Goal: Task Accomplishment & Management: Manage account settings

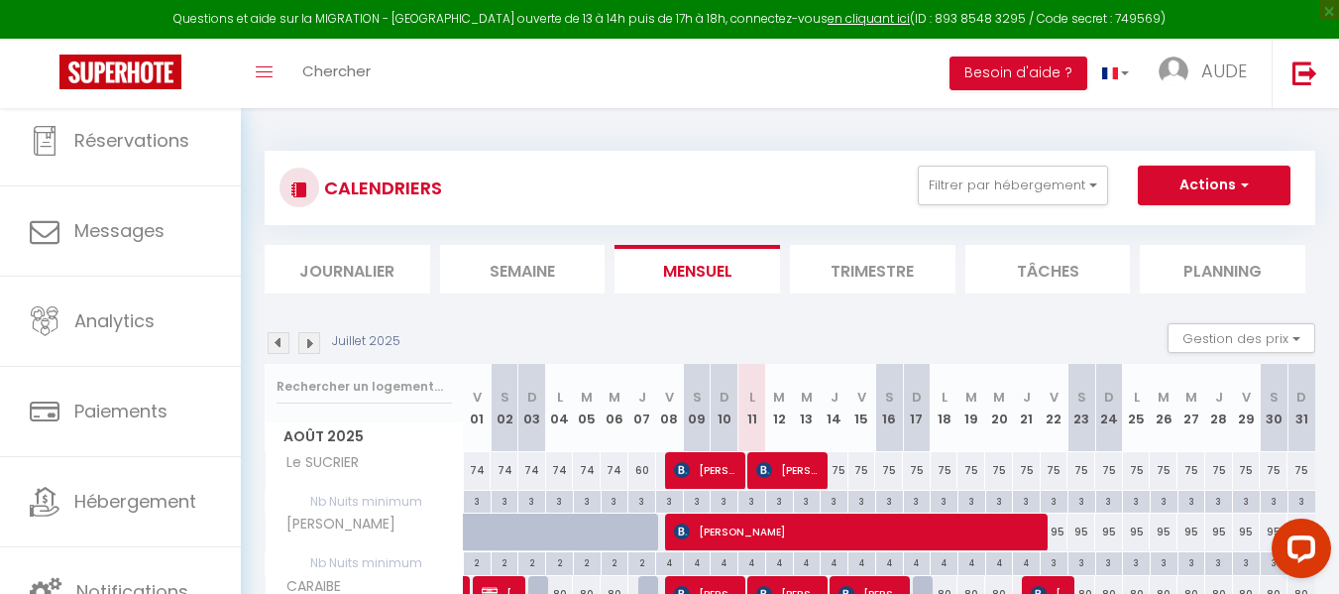
scroll to position [102, 0]
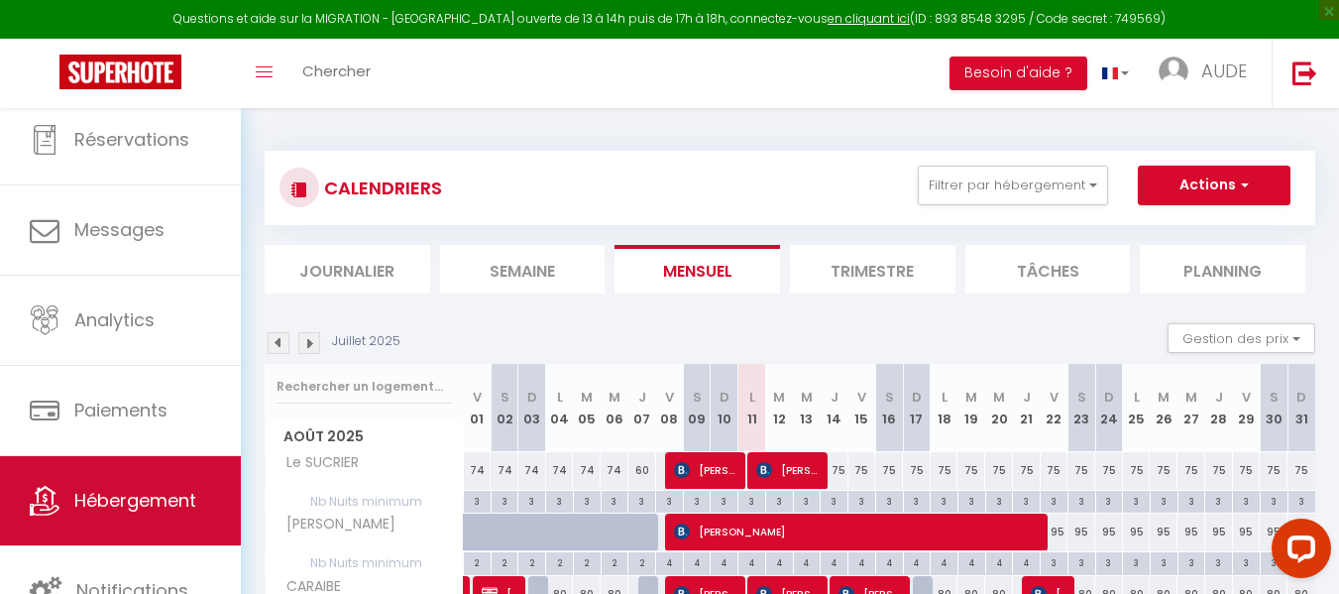
click at [134, 518] on link "Hébergement" at bounding box center [120, 500] width 241 height 89
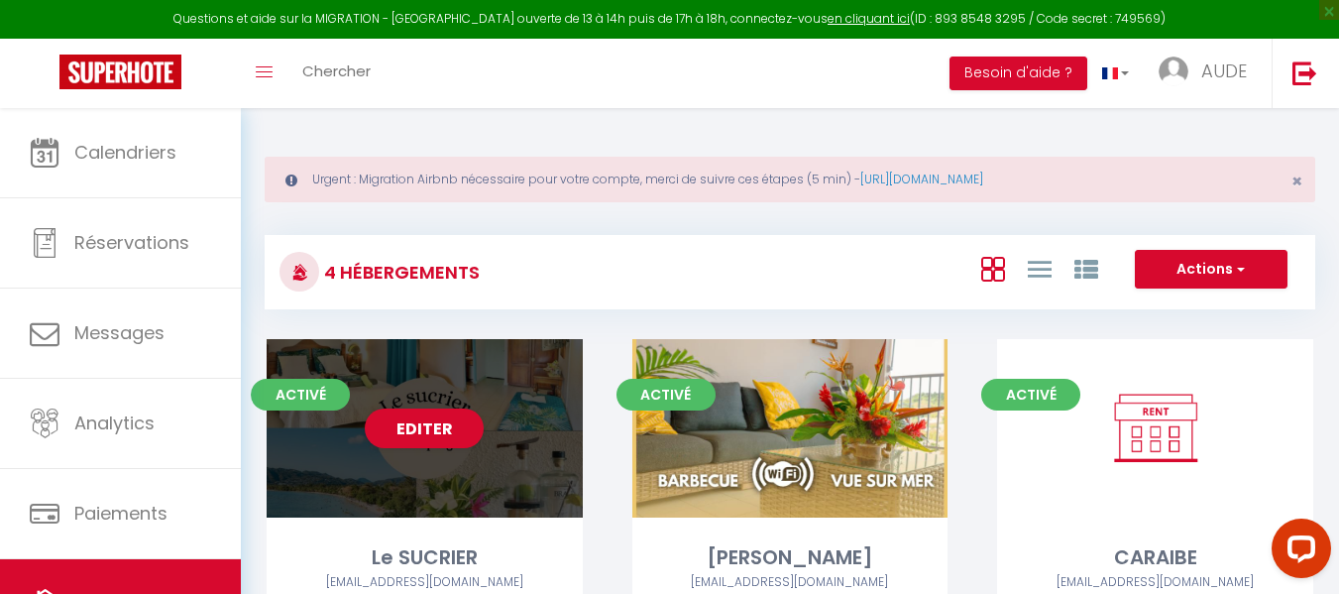
click at [477, 476] on div "Editer" at bounding box center [425, 428] width 316 height 178
select select "3"
select select "2"
select select "1"
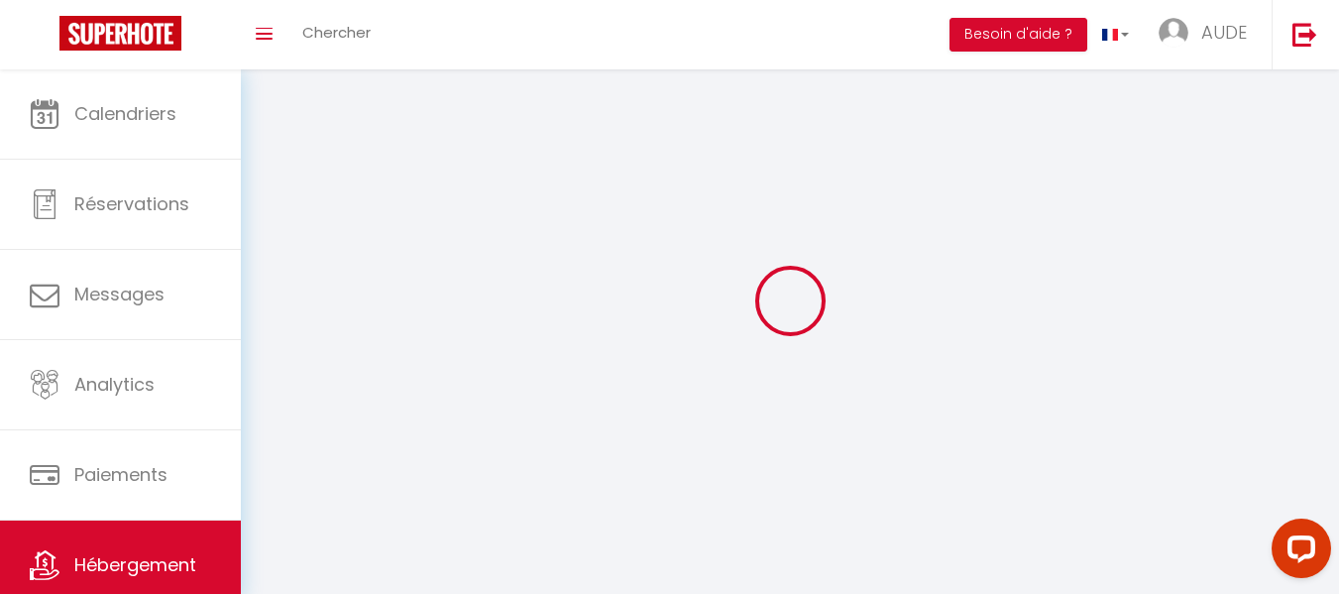
select select
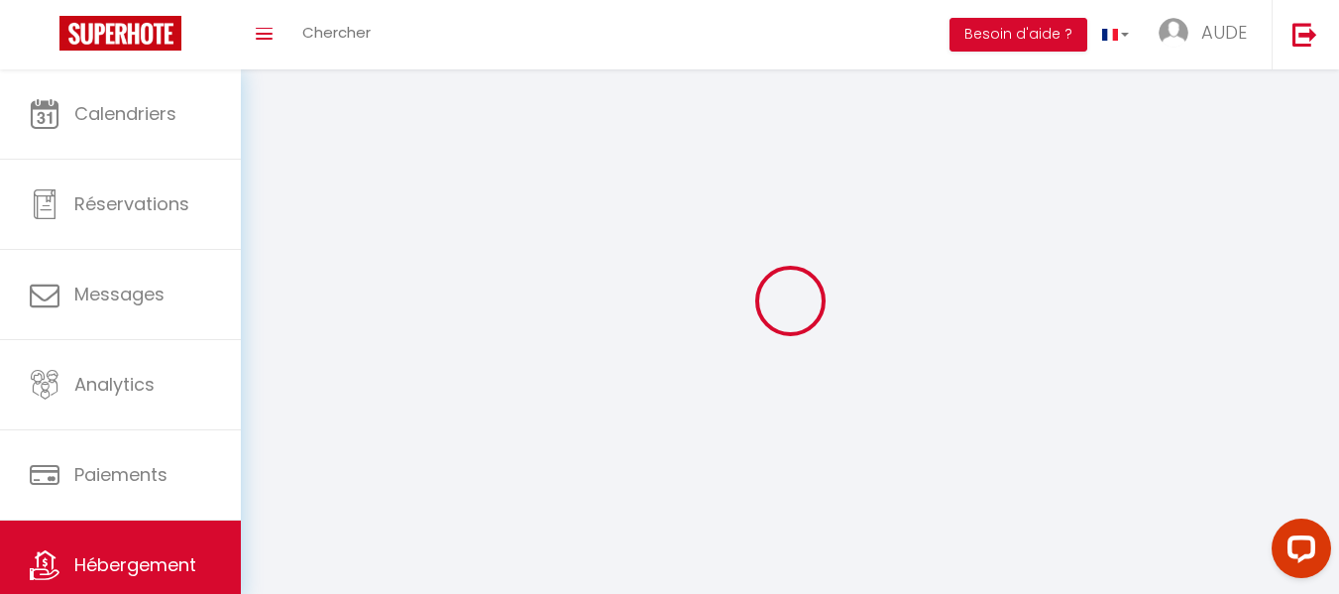
select select
checkbox input "false"
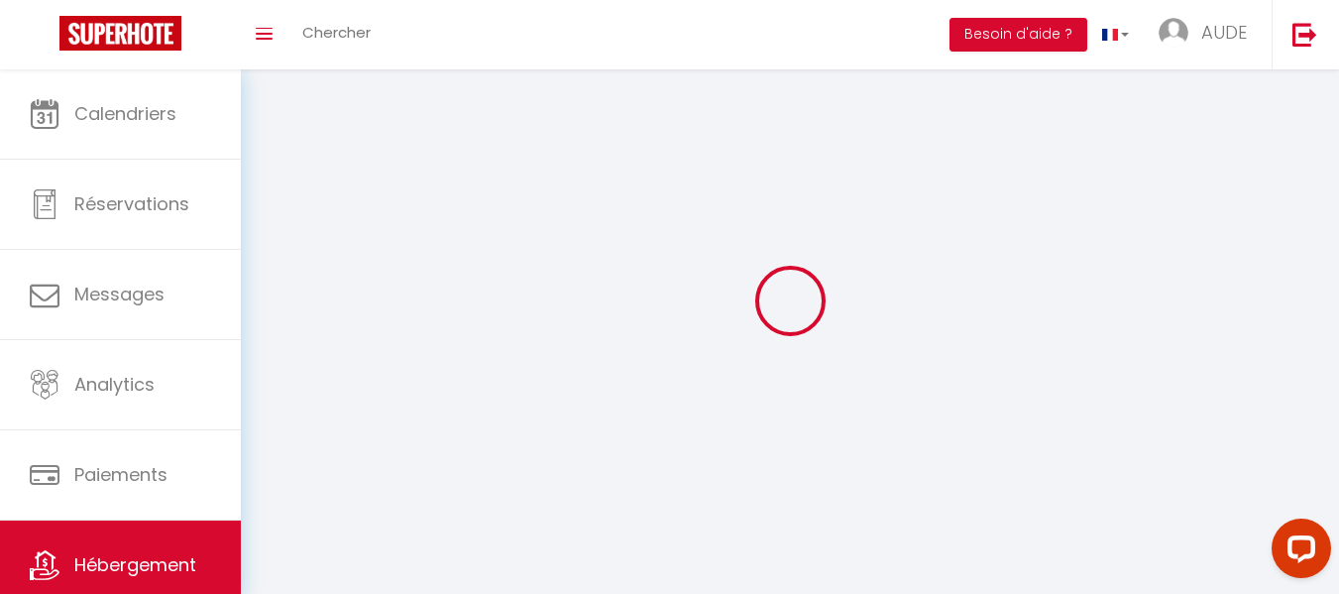
checkbox input "false"
select select
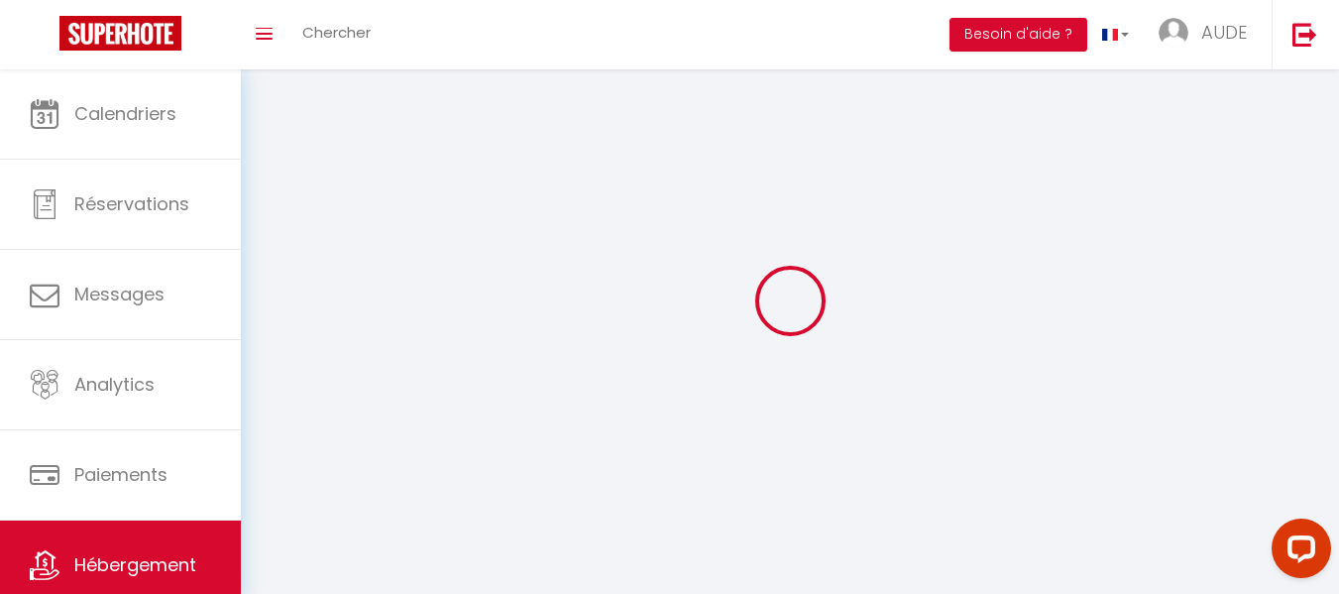
select select
checkbox input "false"
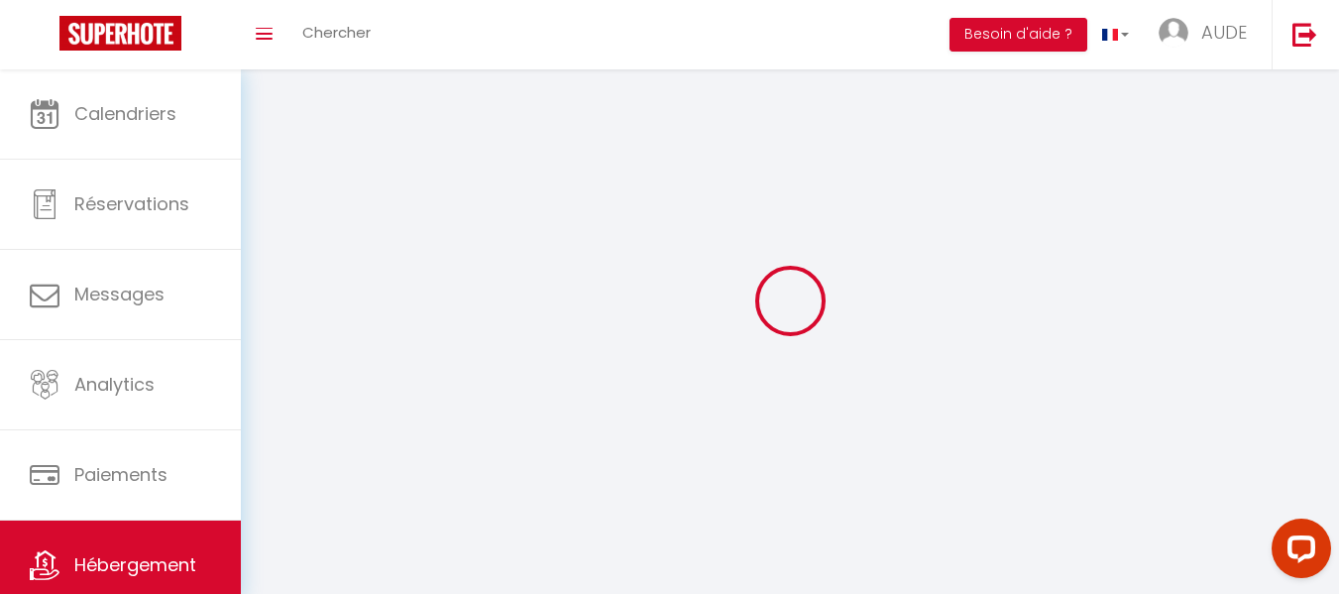
checkbox input "false"
select select
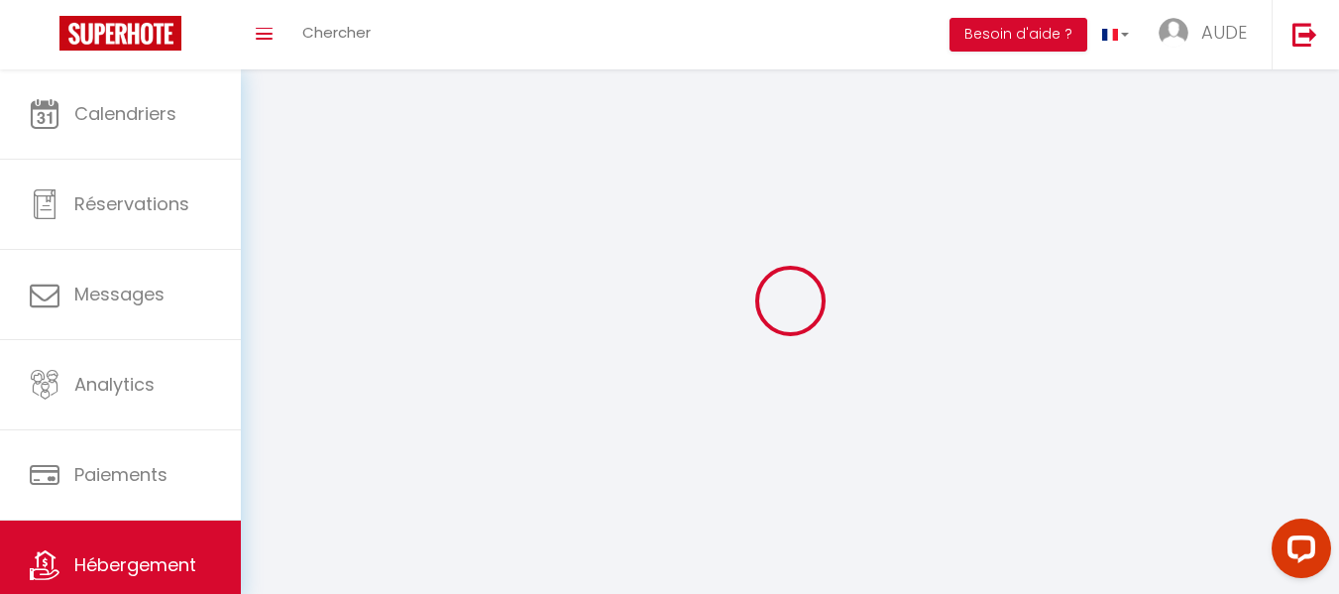
select select "1"
select select "28"
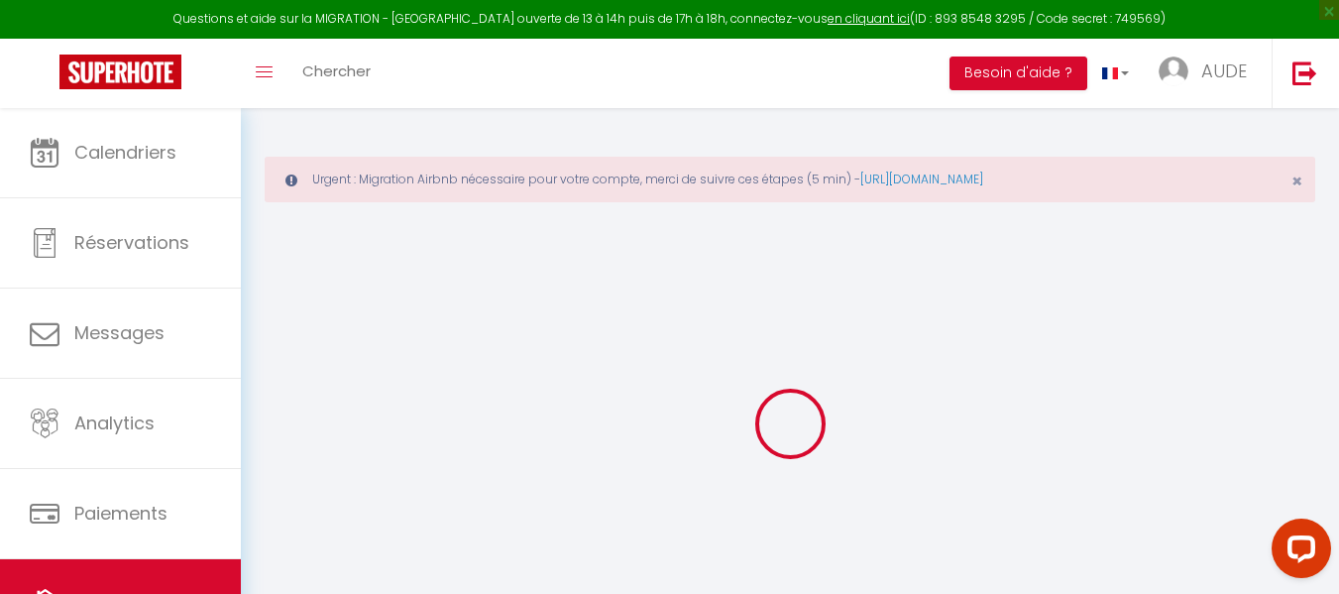
select select
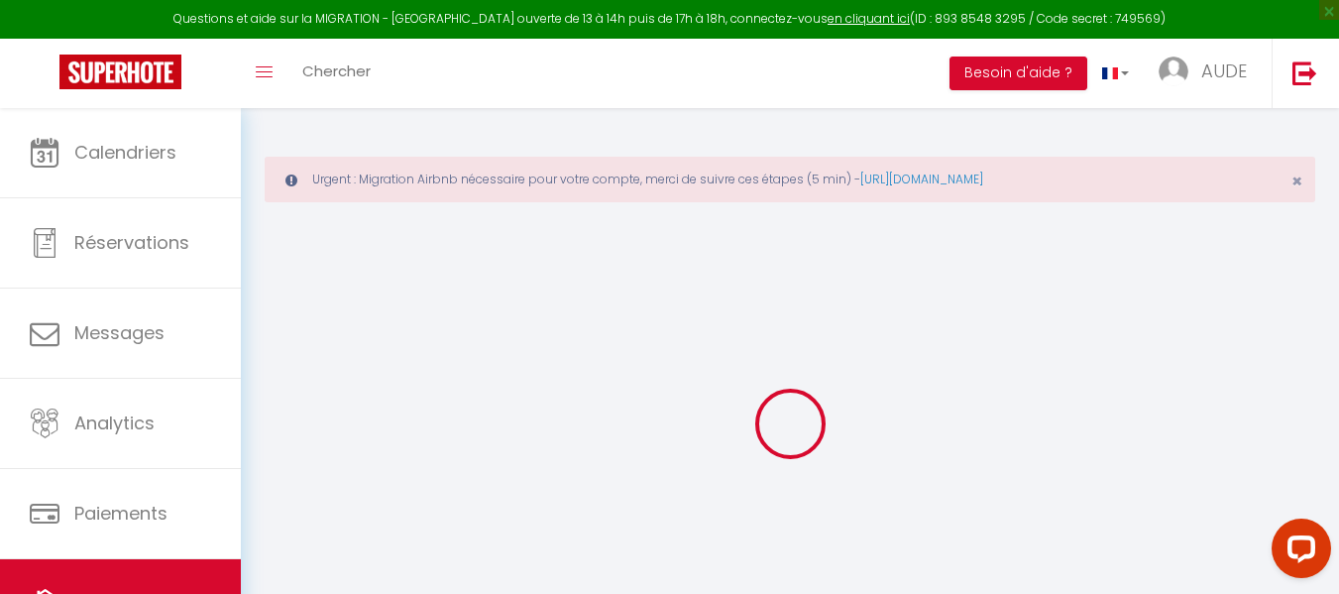
select select
checkbox input "false"
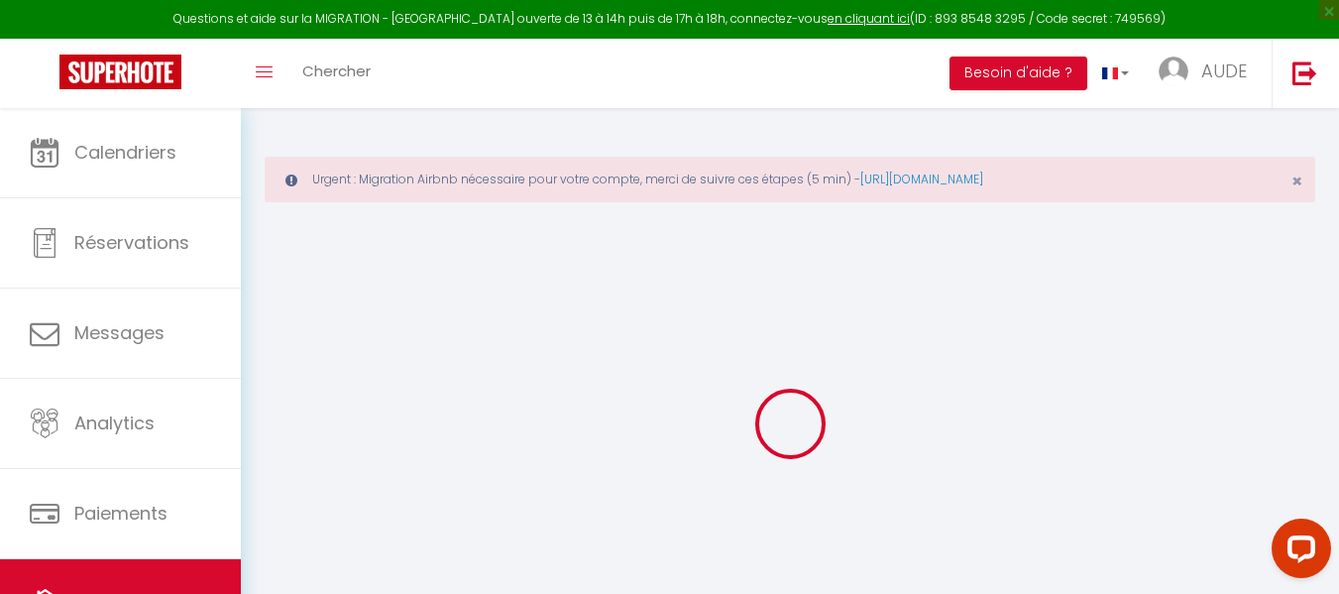
select select
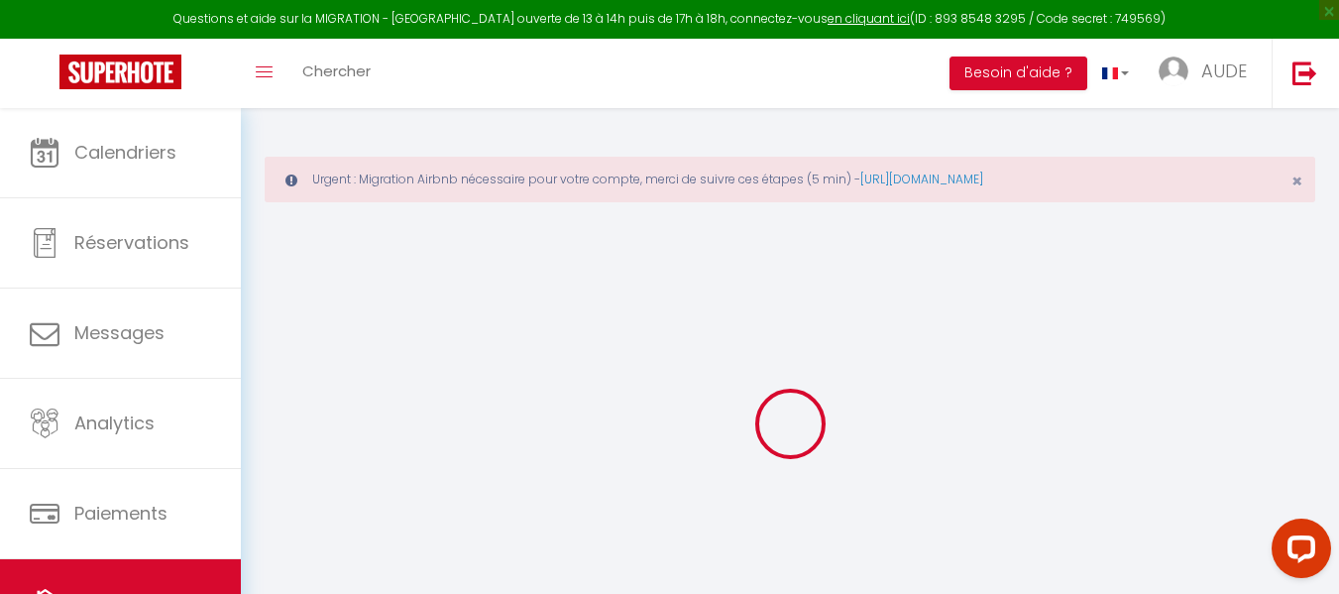
select select
checkbox input "false"
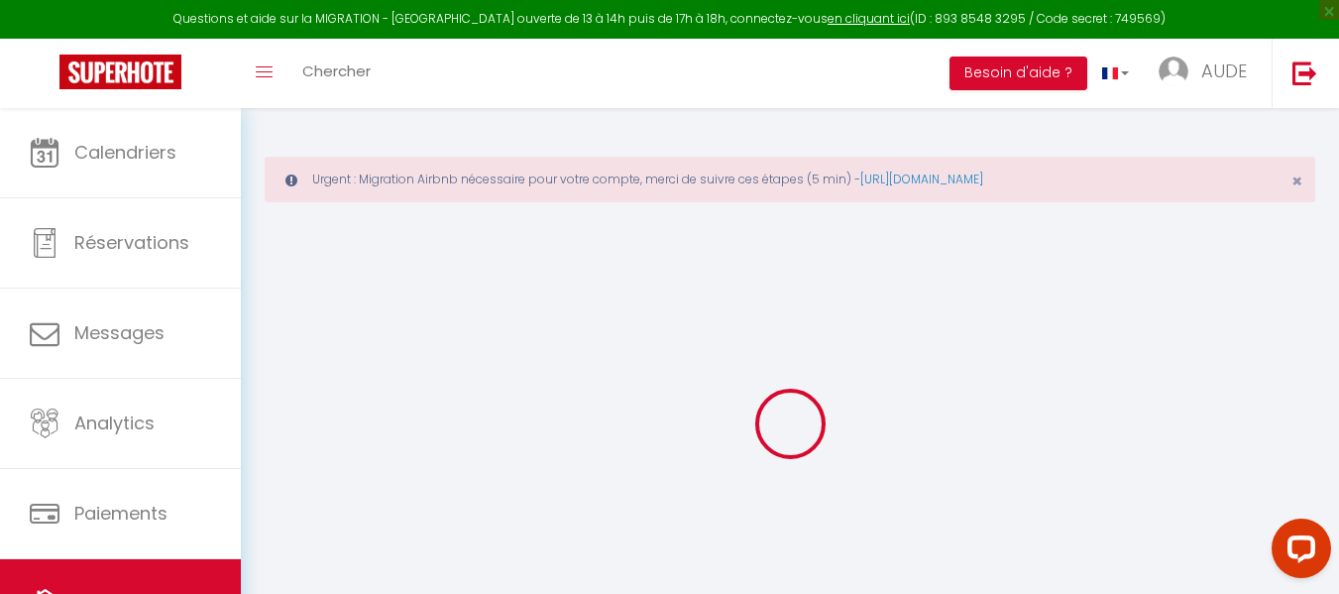
checkbox input "false"
select select
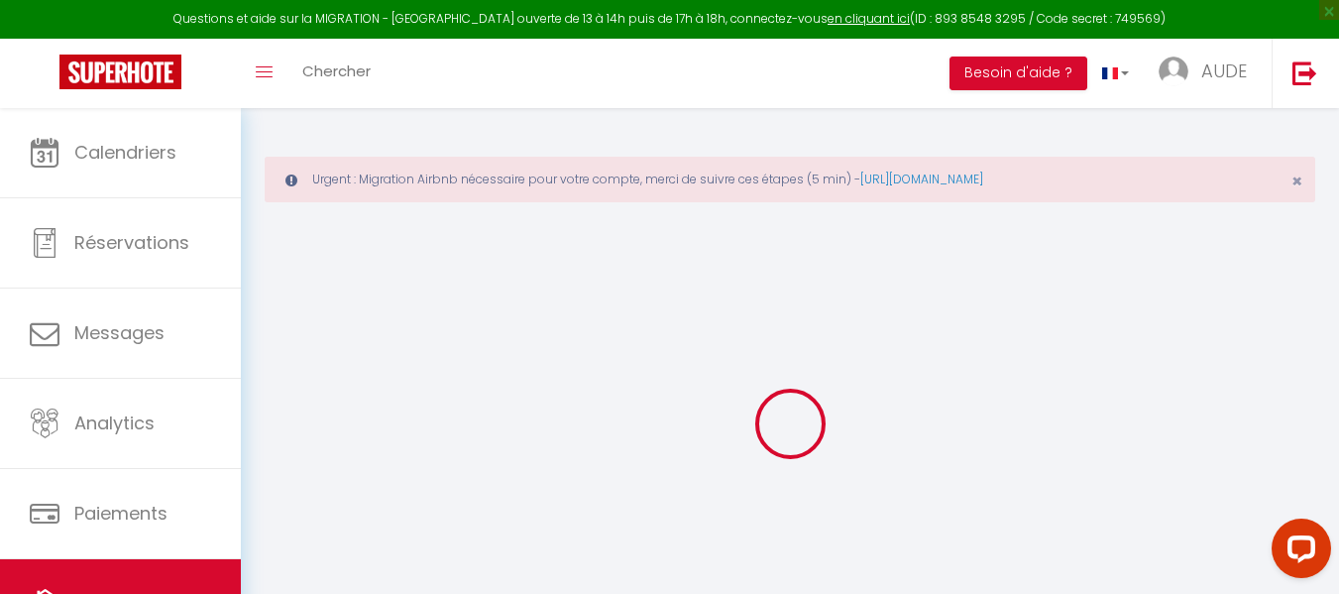
select select
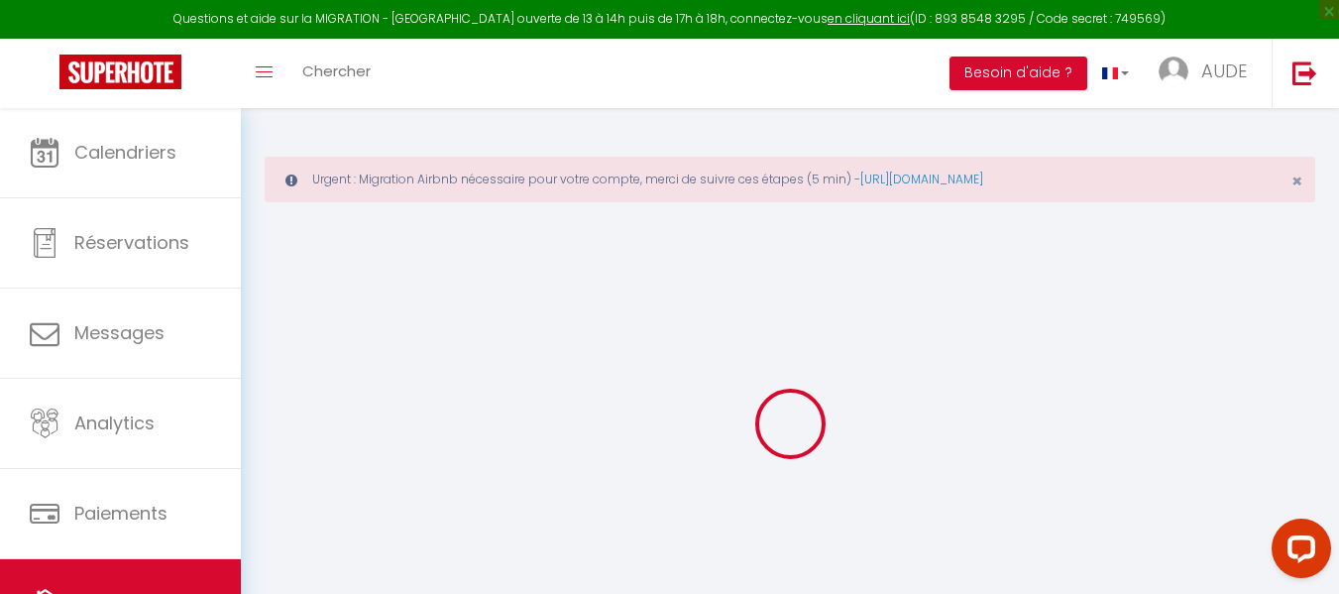
checkbox input "false"
select select
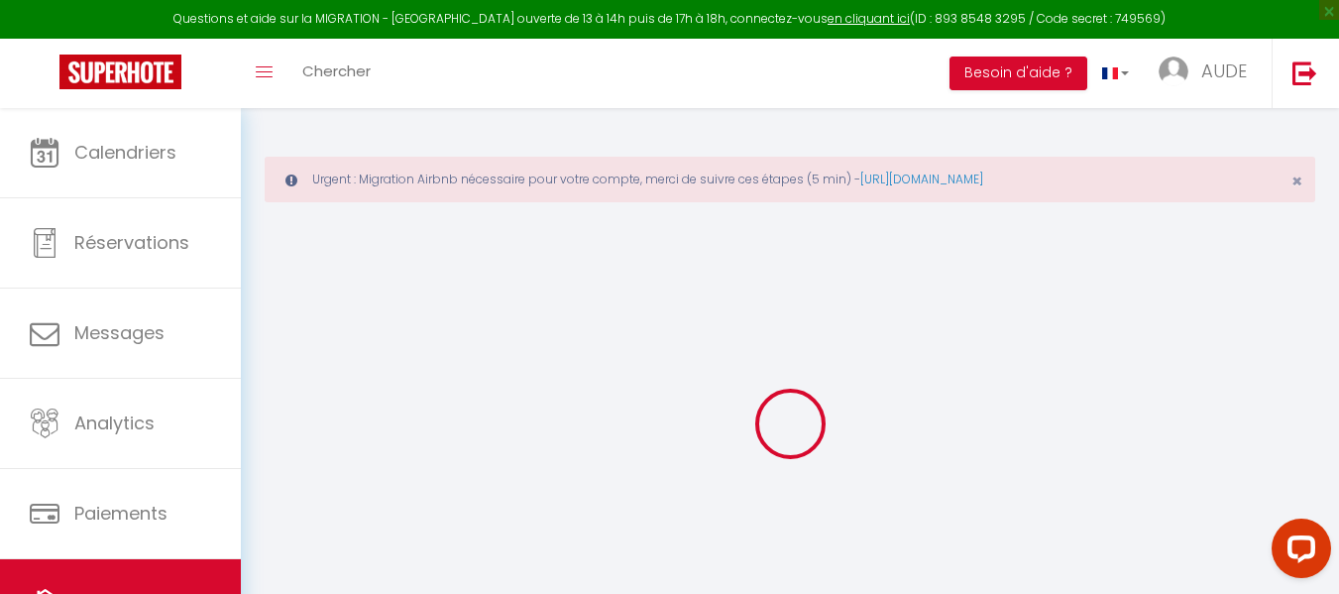
select select
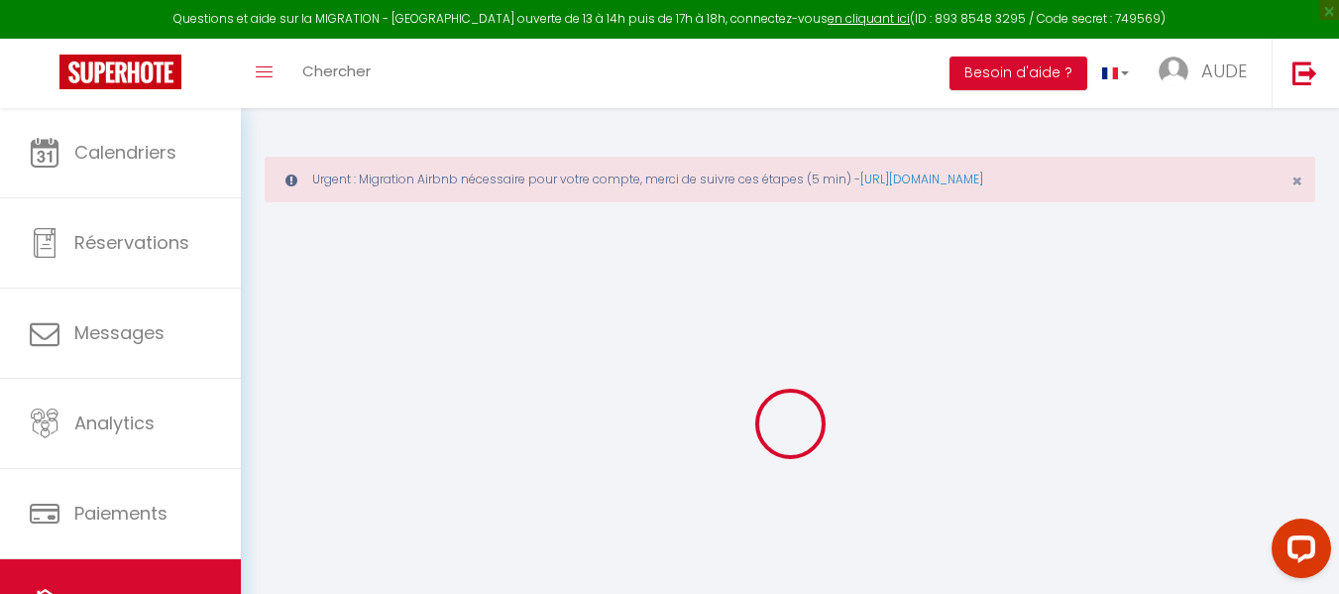
select select
checkbox input "false"
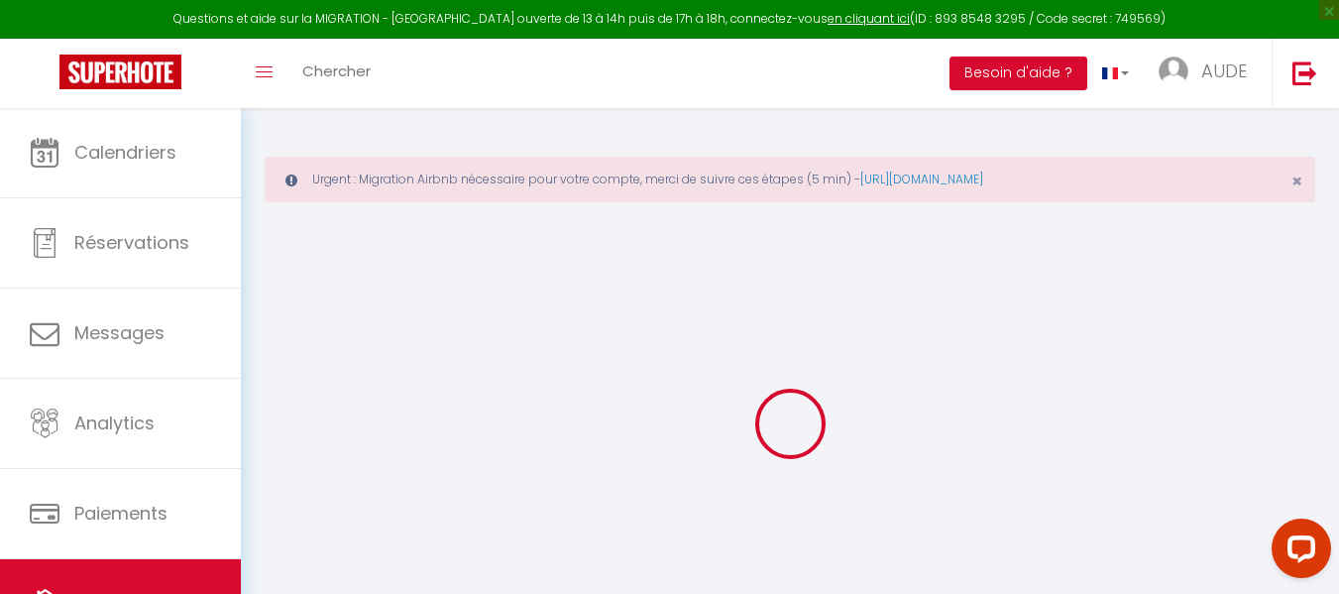
checkbox input "false"
select select
type input "Le SUCRIER"
type input "[PERSON_NAME]"
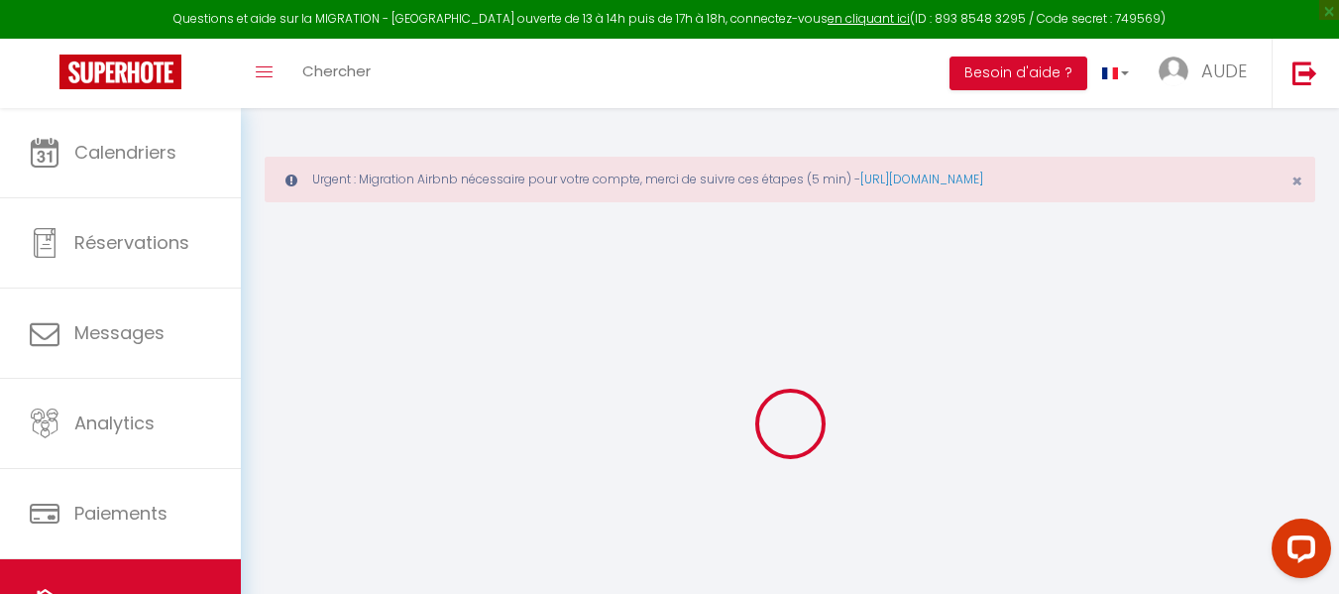
type input "[PERSON_NAME]"
type input "Quartier [PERSON_NAME]"
type input "97240"
type input "[PERSON_NAME]"
select select "0"
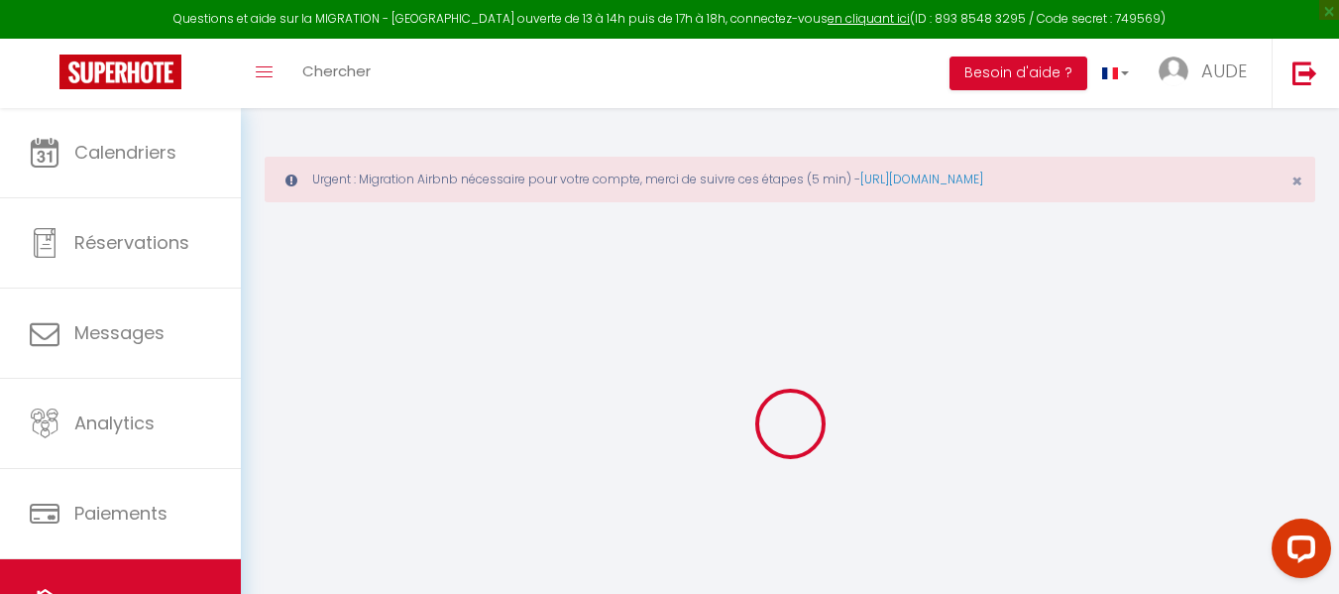
type input "58"
type input "6"
type input "70"
type input "5"
type input "2.95"
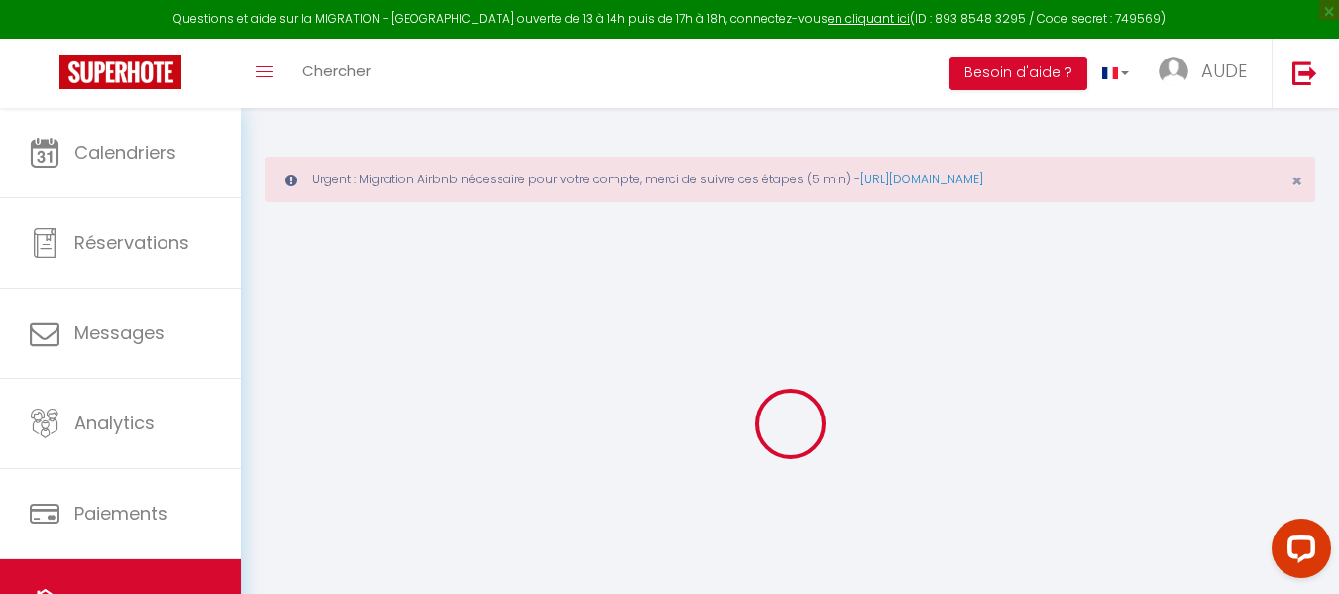
type input "300"
select select
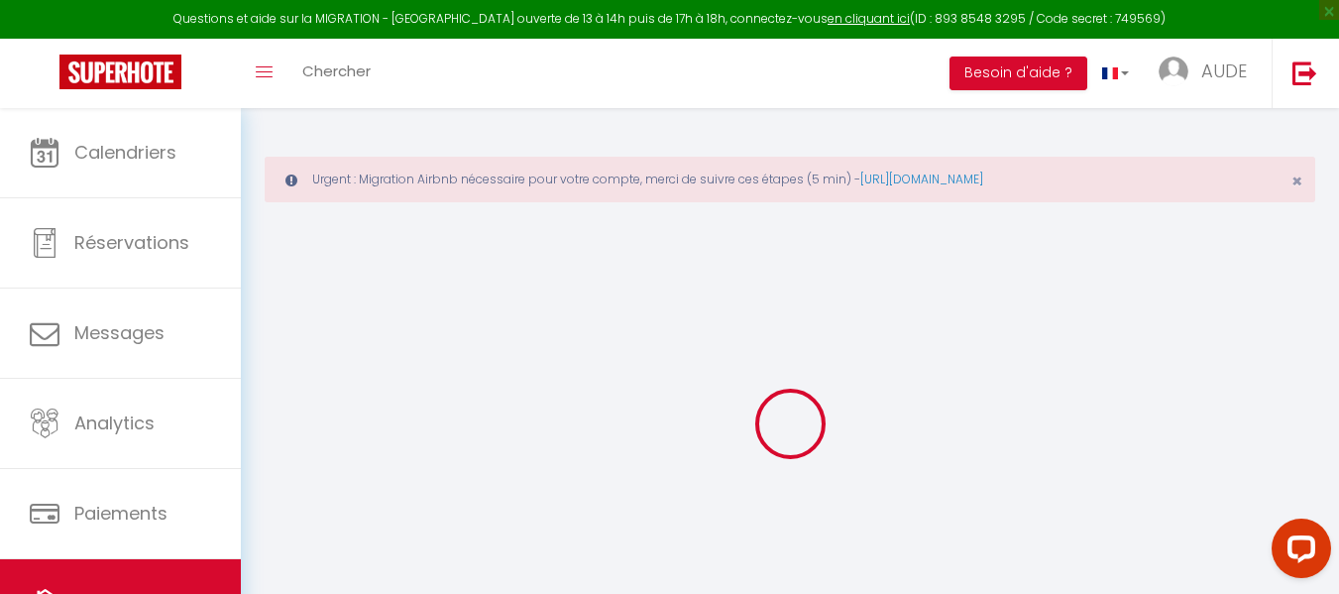
select select
type input "Résidence les hauts de caritan"
type input "97227"
type input "Sainte-Anne"
select select "136"
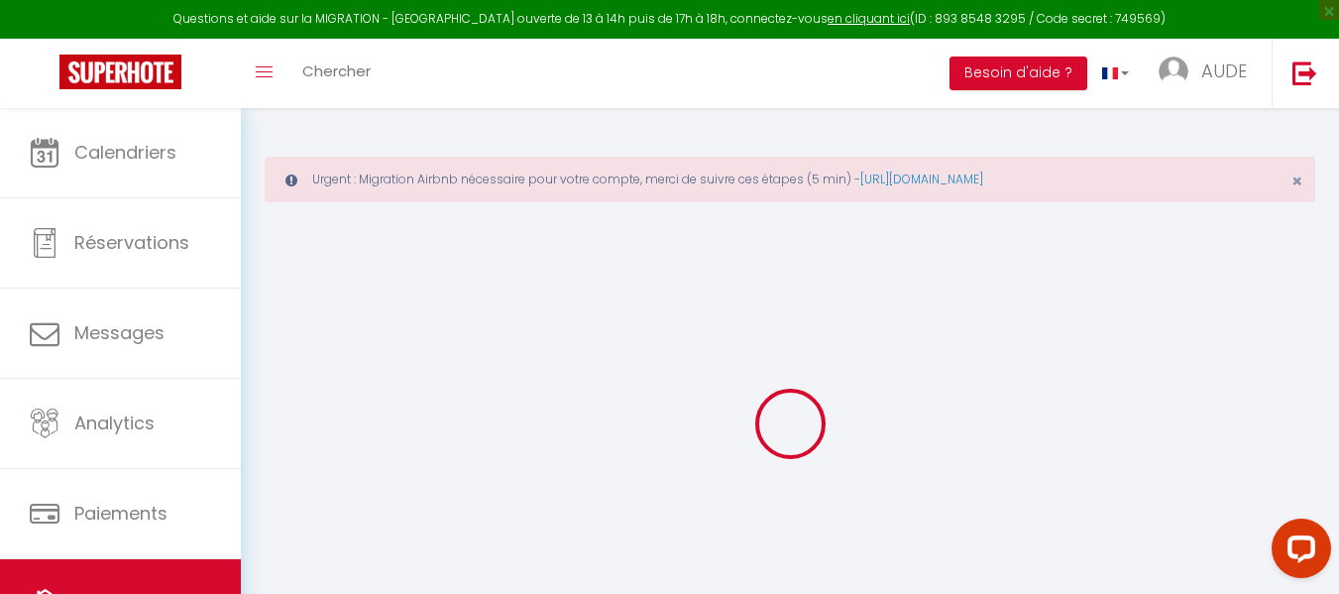
type input "[EMAIL_ADDRESS][DOMAIN_NAME]"
select select
checkbox input "false"
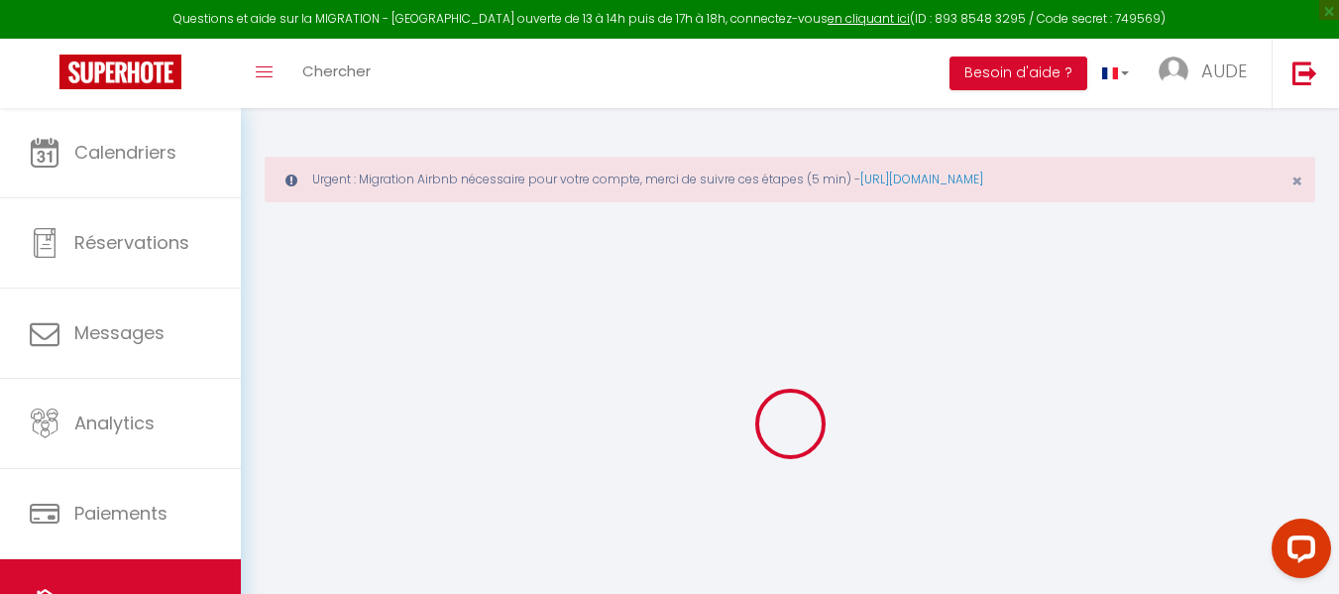
checkbox input "false"
radio input "true"
type input "0"
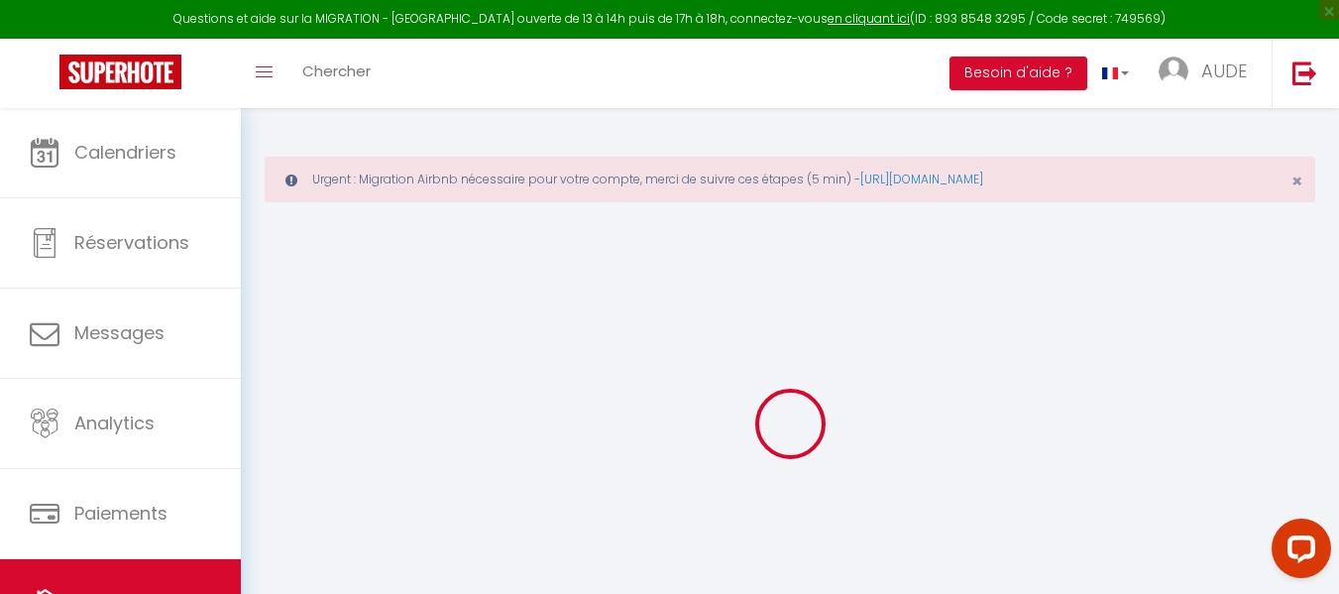
type input "0"
select select "+ 5 %"
select select "+ 23 %"
select select
checkbox input "false"
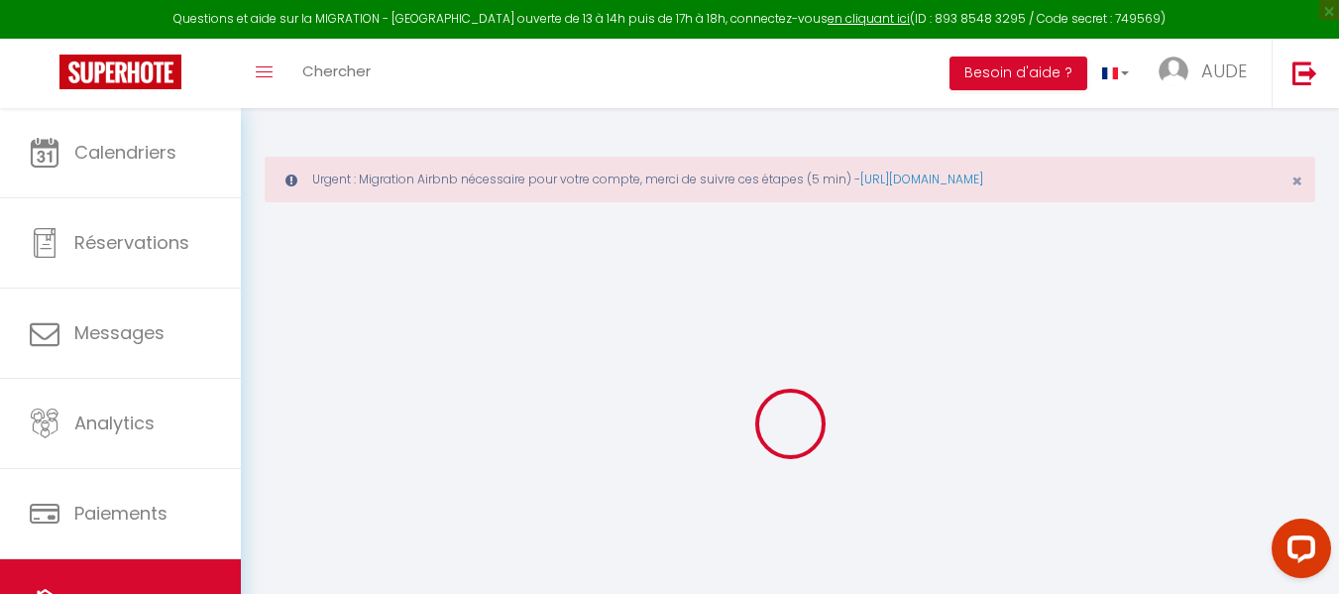
checkbox input "false"
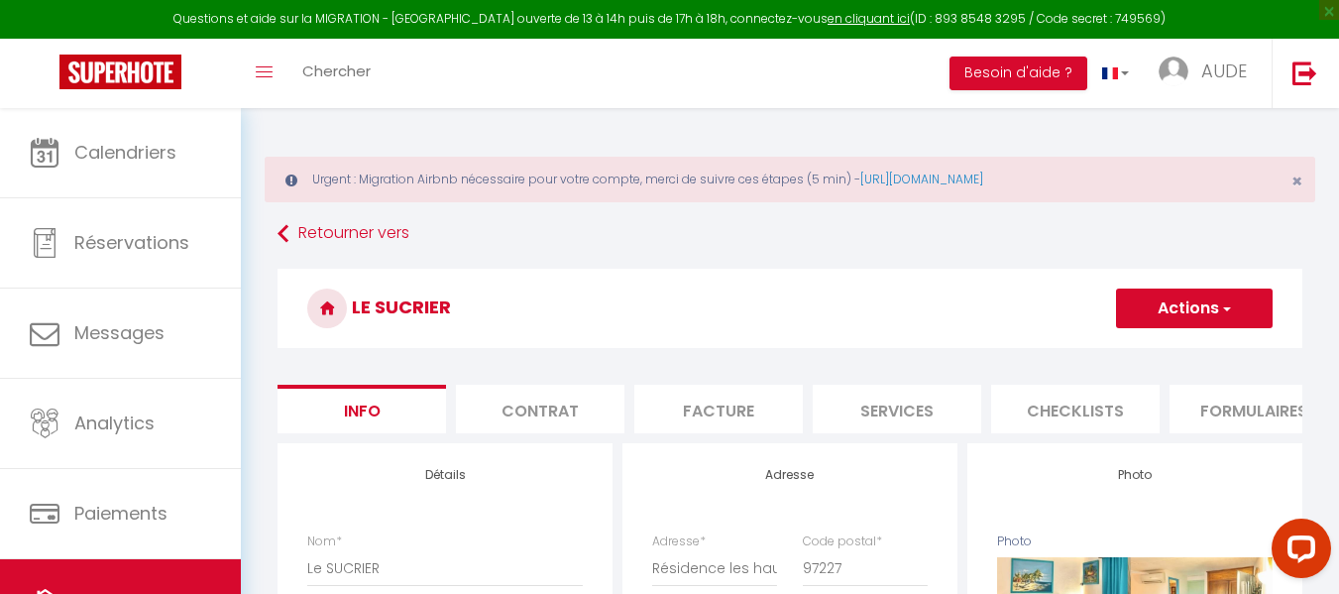
select select
checkbox input "false"
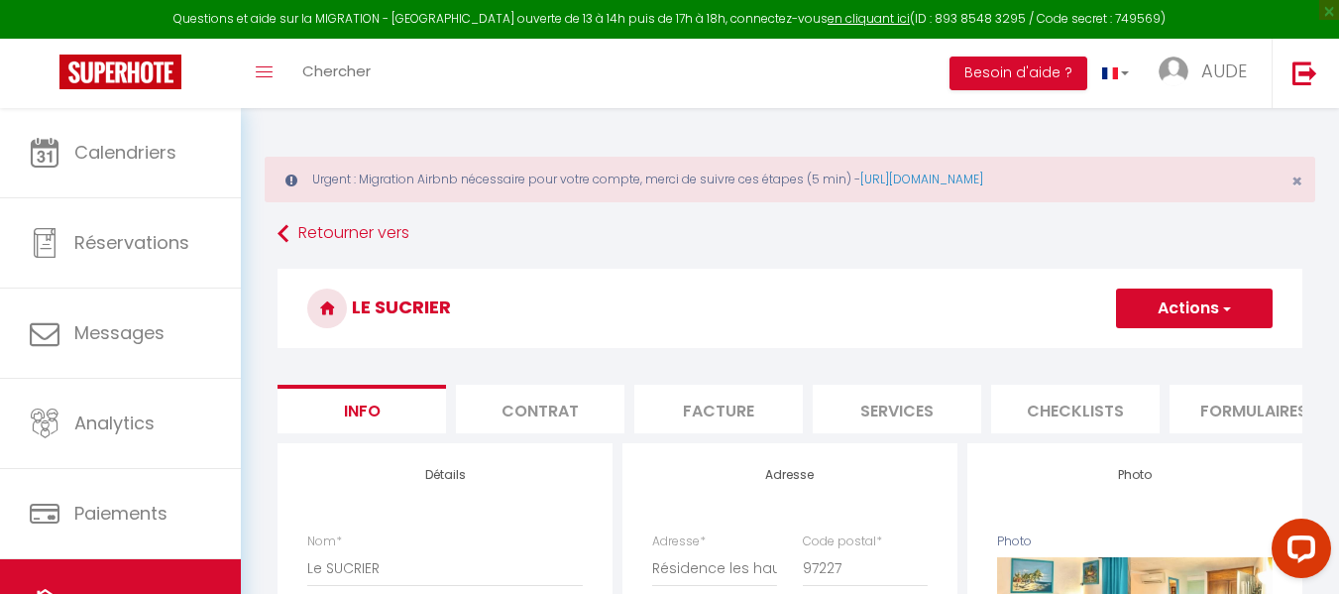
select select "9824-644330429683292999"
click at [1238, 421] on li "Plateformes" at bounding box center [1234, 409] width 169 height 49
select select "270"
select select "EUR"
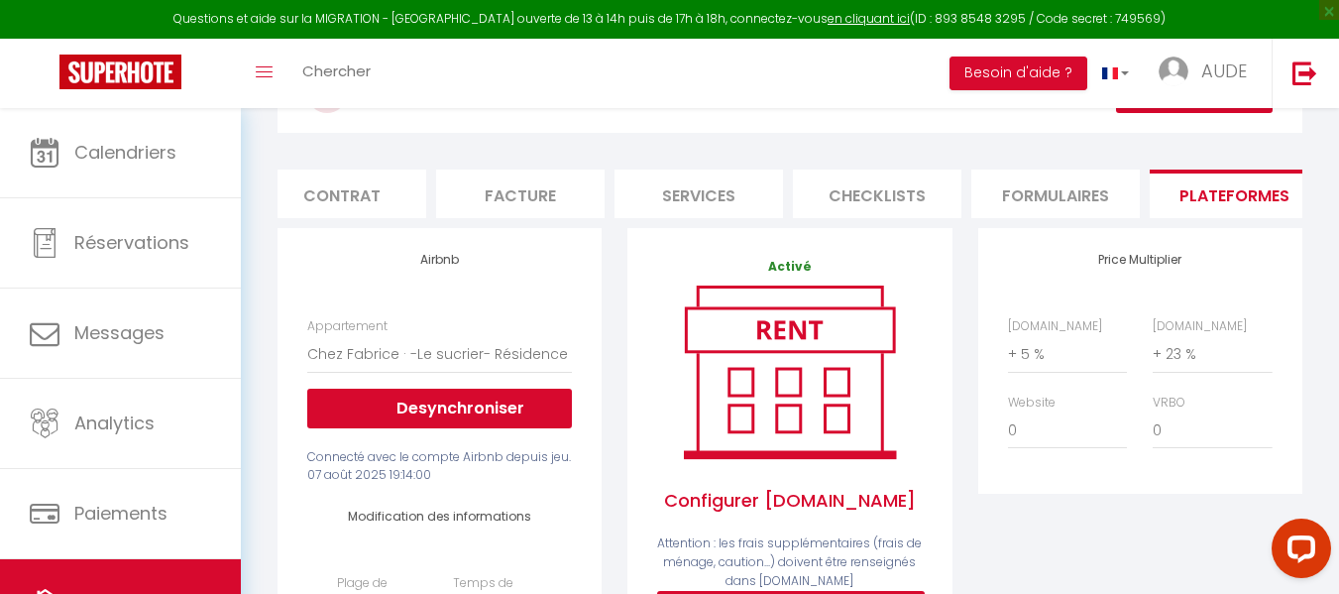
scroll to position [218, 0]
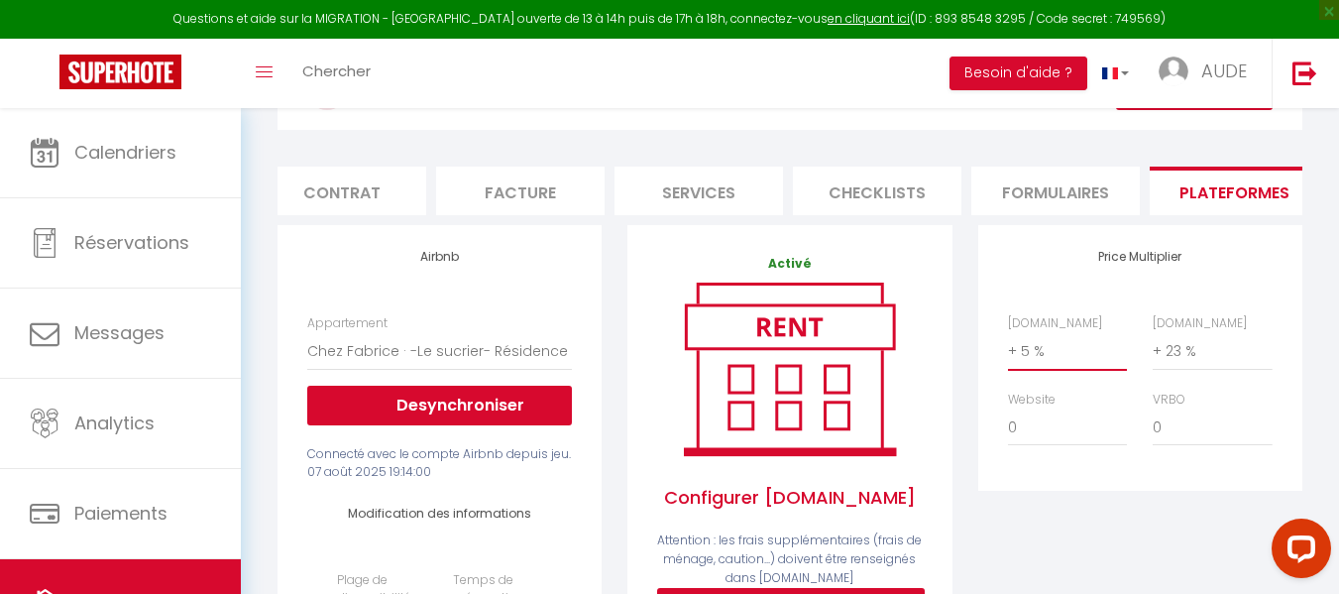
click at [1029, 366] on select "0 + 1 % + 2 % + 3 % + 4 % + 5 % + 6 % + 7 % + 8 % + 9 %" at bounding box center [1067, 351] width 119 height 38
select select "+ 10 %"
click at [1008, 347] on select "0 + 1 % + 2 % + 3 % + 4 % + 5 % + 6 % + 7 % + 8 % + 9 %" at bounding box center [1067, 351] width 119 height 38
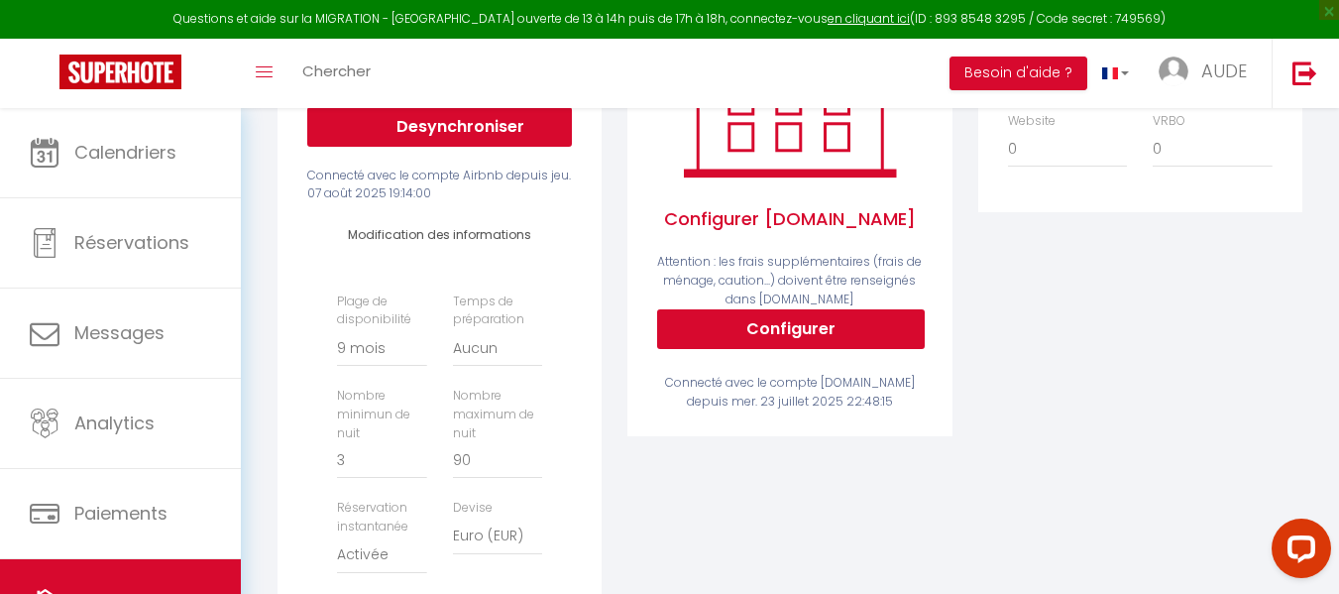
scroll to position [494, 0]
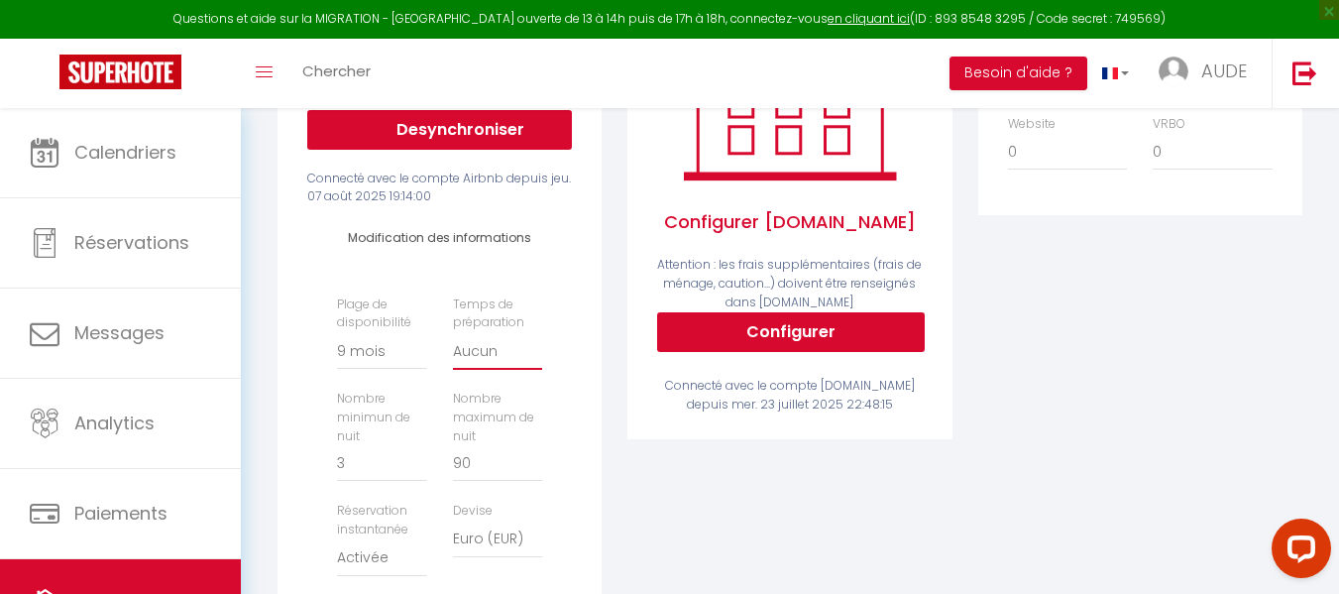
click at [502, 367] on select "Aucun 1 nuit avant et après chaque réservation 2 nuits avant et après chaque ré…" at bounding box center [497, 351] width 89 height 38
select select "1"
click at [453, 347] on select "Aucun 1 nuit avant et après chaque réservation 2 nuits avant et après chaque ré…" at bounding box center [497, 351] width 89 height 38
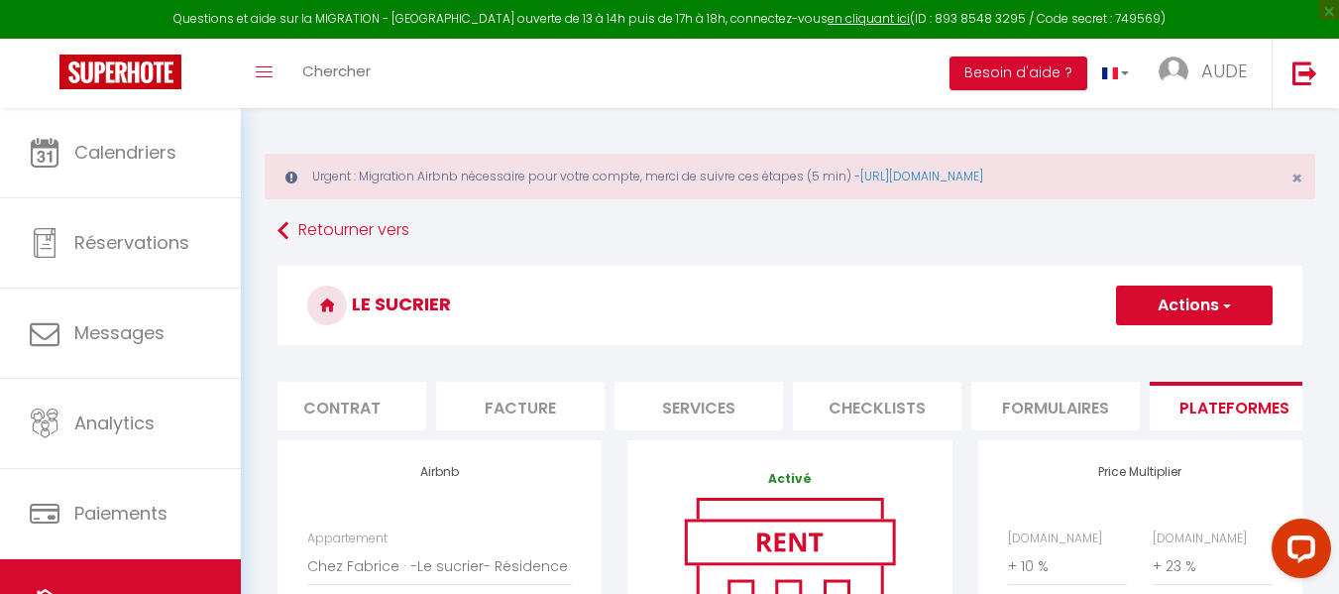
scroll to position [0, 0]
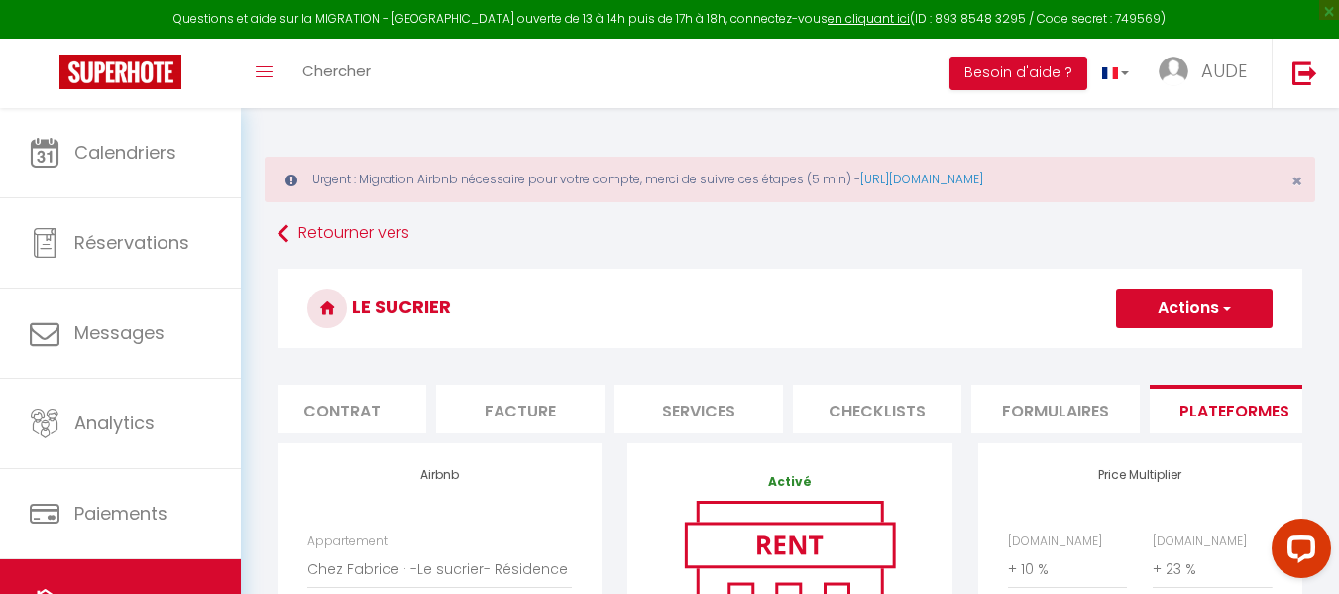
click at [1207, 308] on button "Actions" at bounding box center [1194, 308] width 157 height 40
click at [1174, 353] on link "Enregistrer" at bounding box center [1193, 352] width 157 height 26
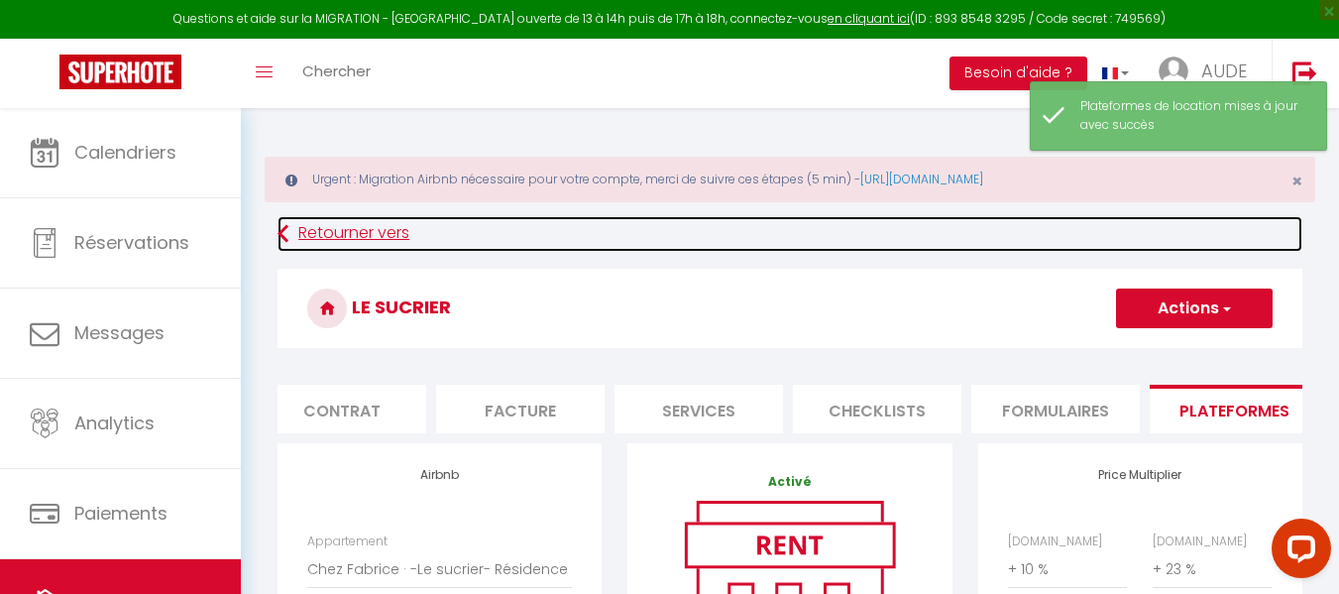
click at [282, 228] on icon at bounding box center [283, 234] width 11 height 36
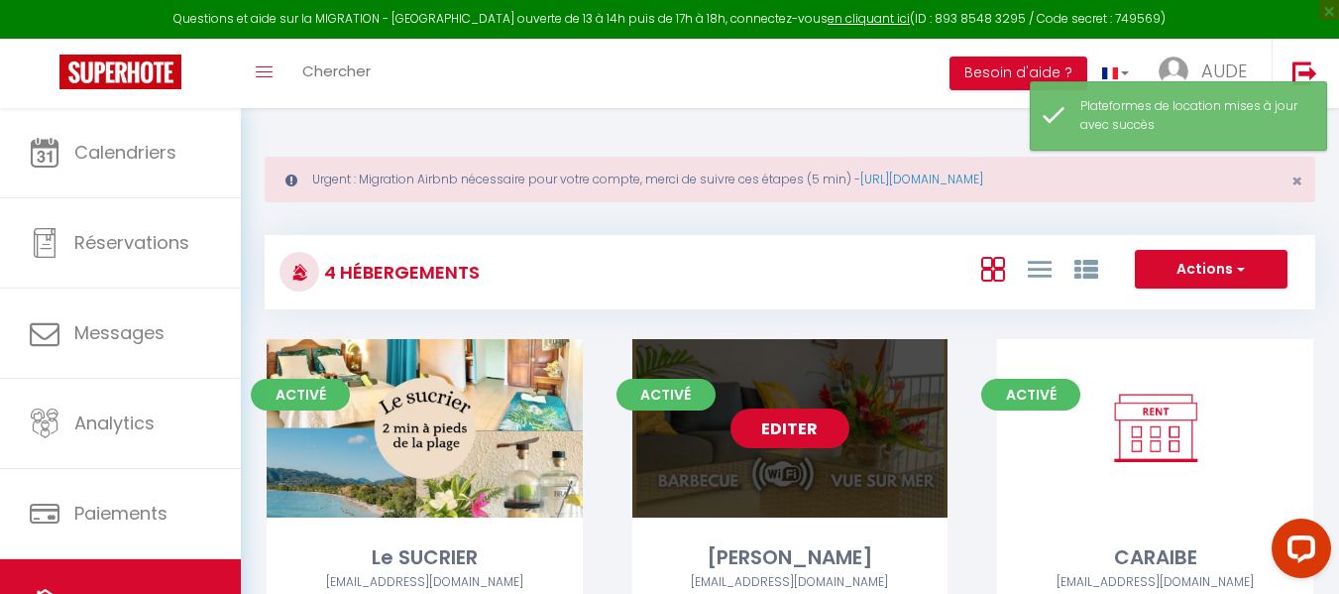
click at [819, 440] on link "Editer" at bounding box center [790, 428] width 119 height 40
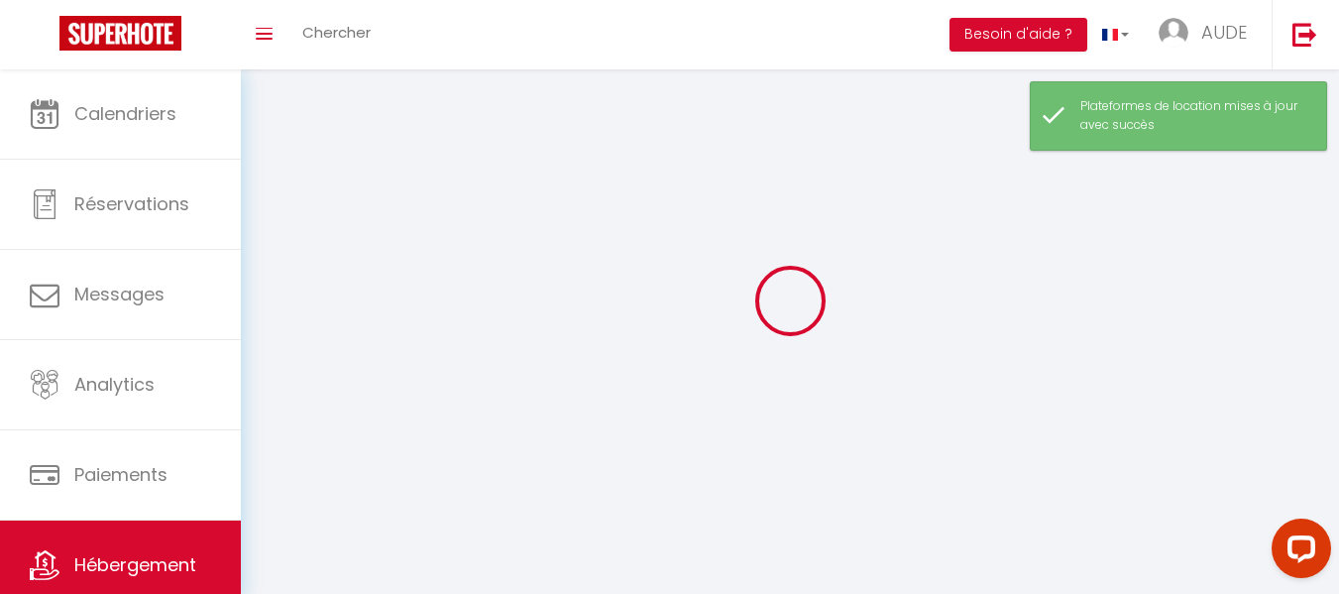
select select "1"
select select "28"
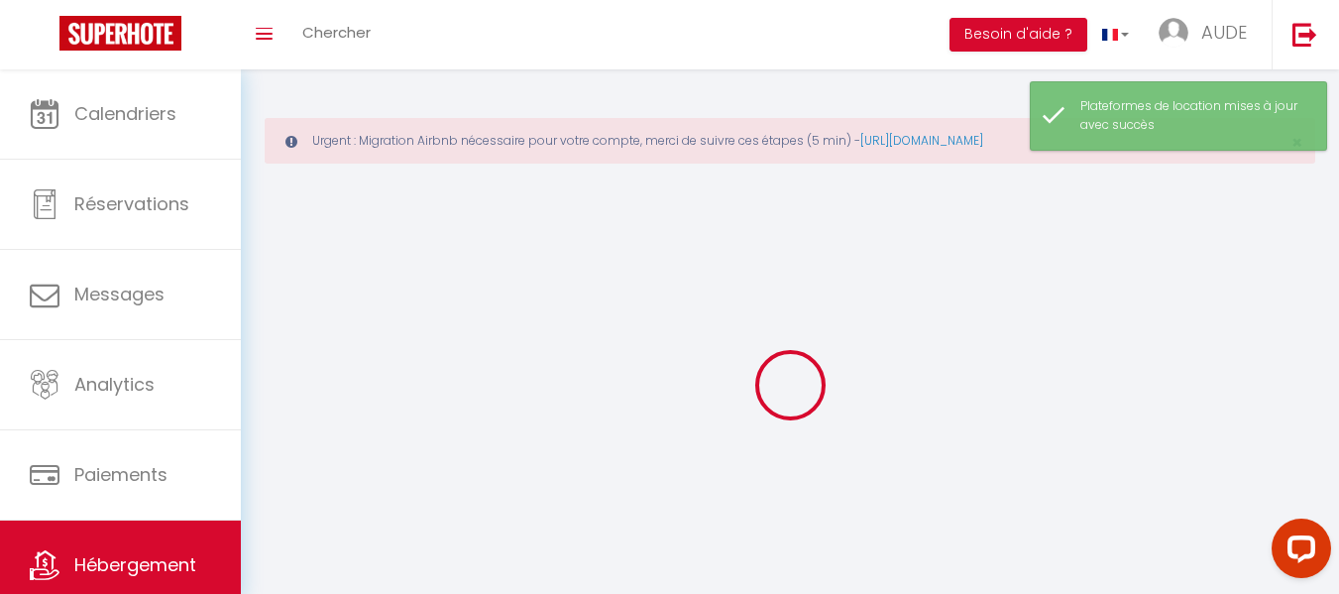
select select
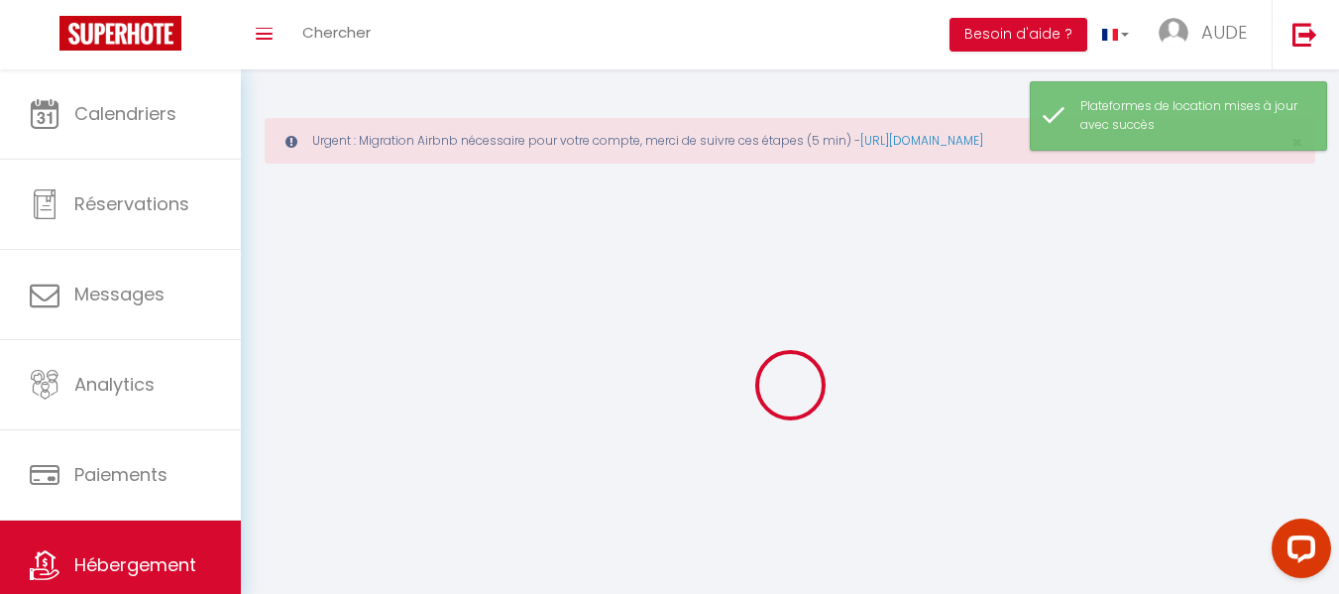
select select
checkbox input "false"
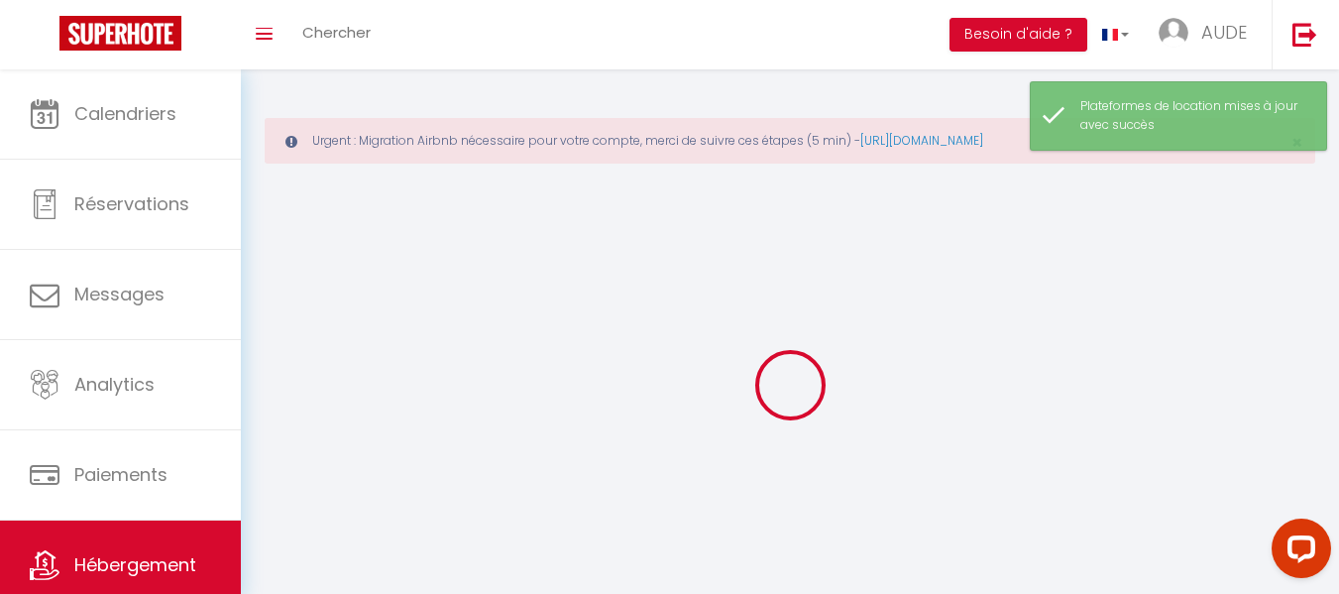
select select
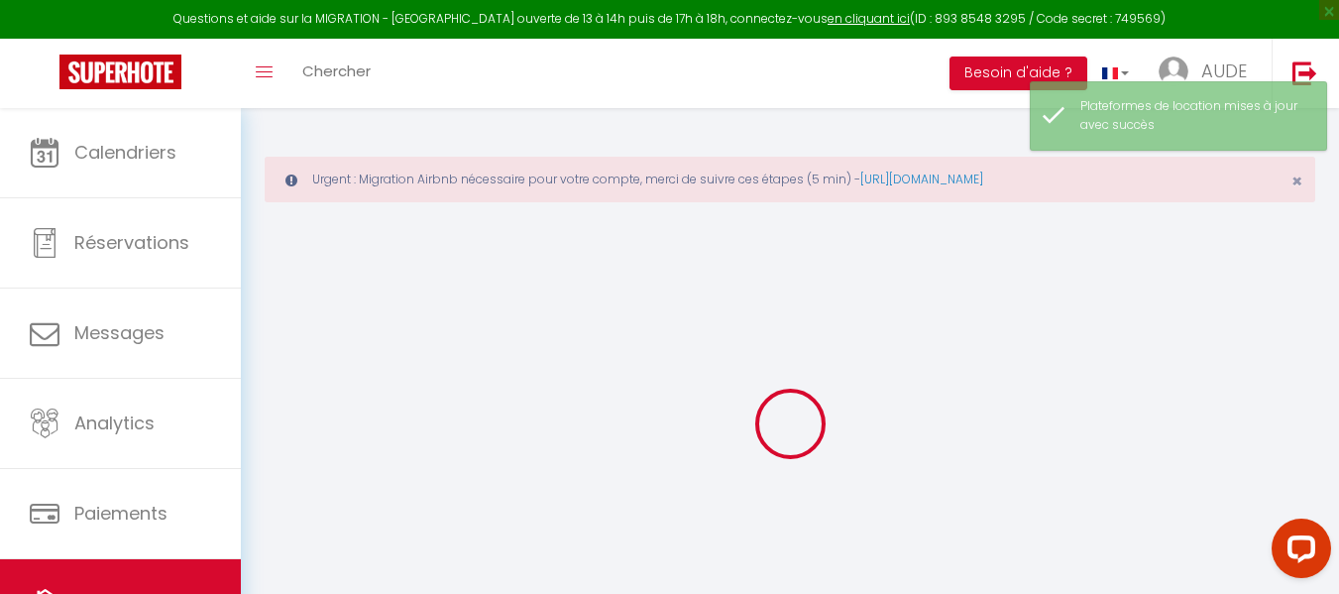
select select
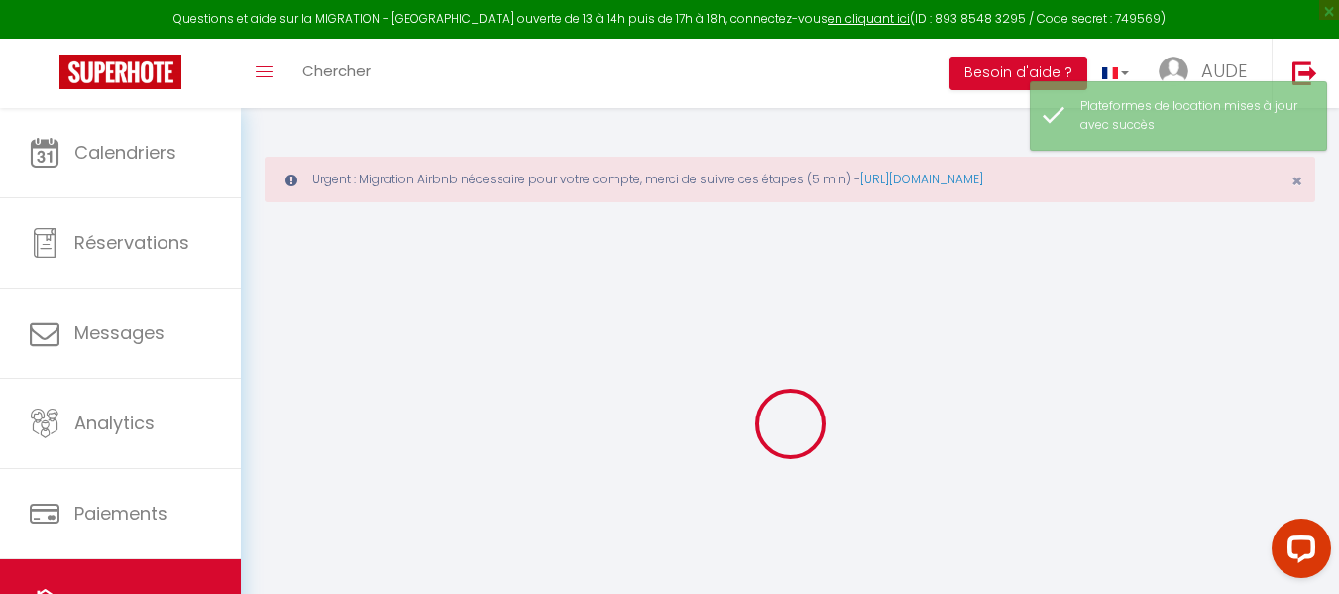
select select
checkbox input "false"
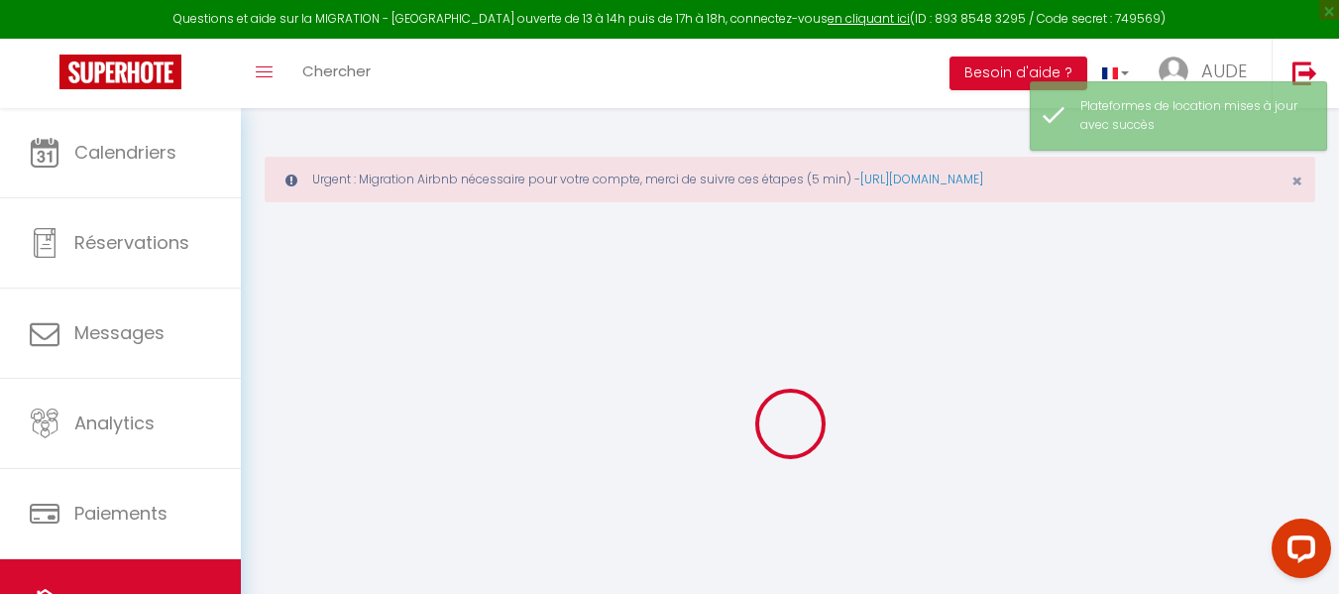
select select
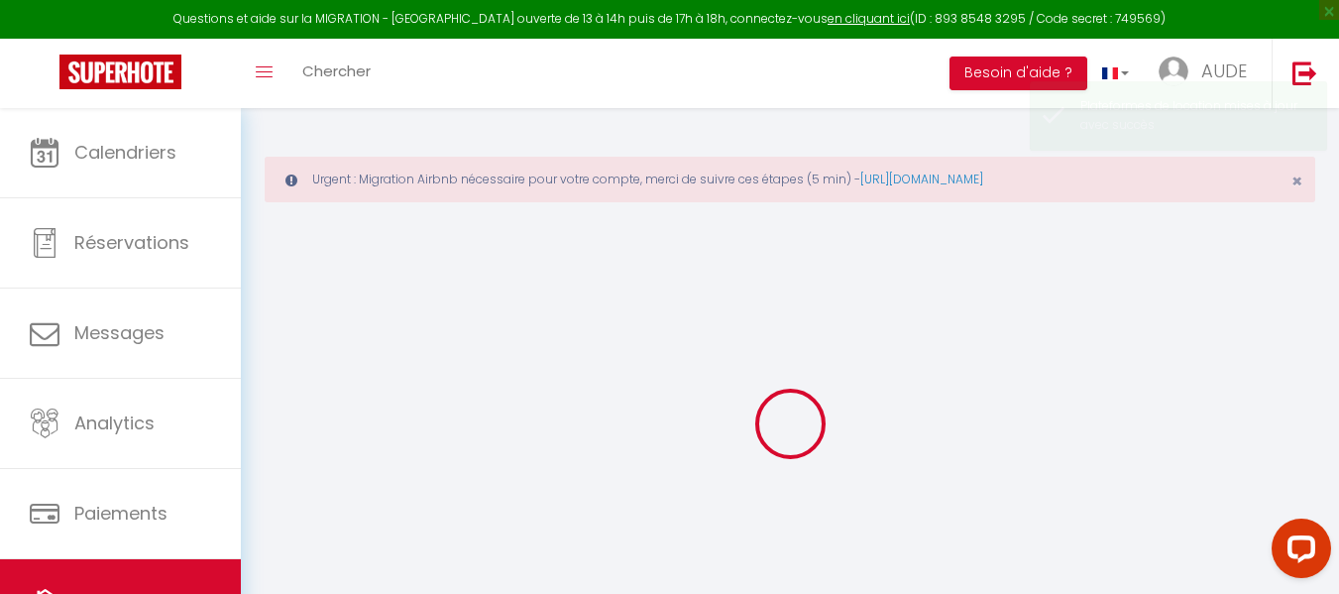
select select
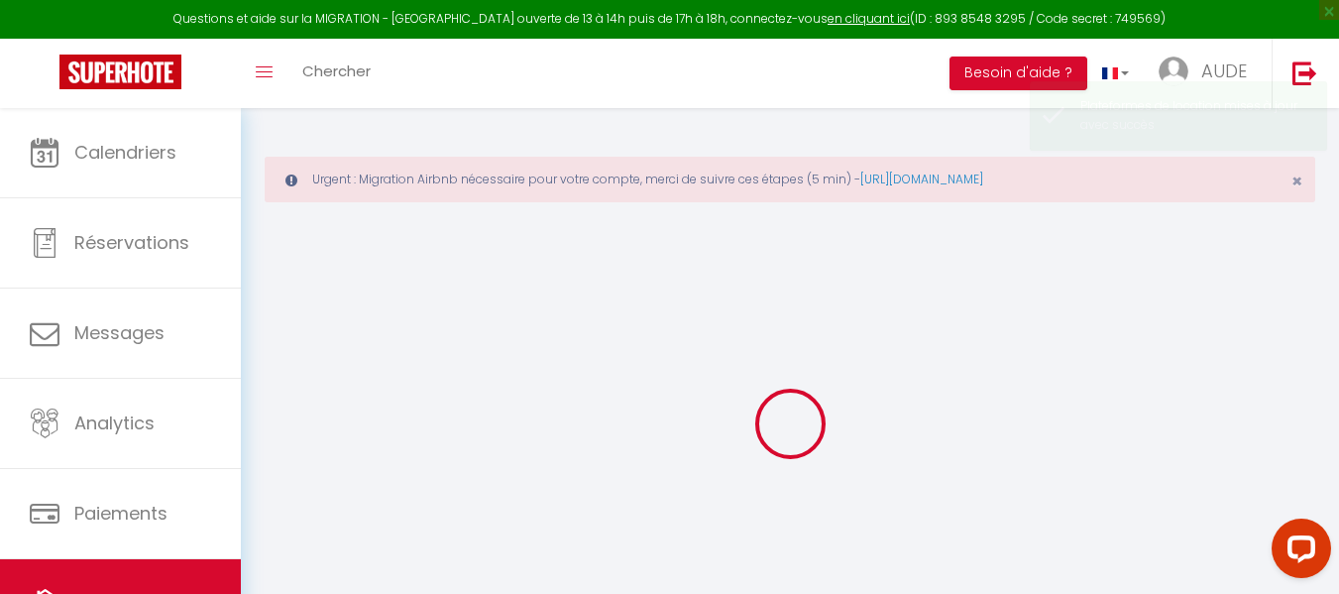
select select
checkbox input "false"
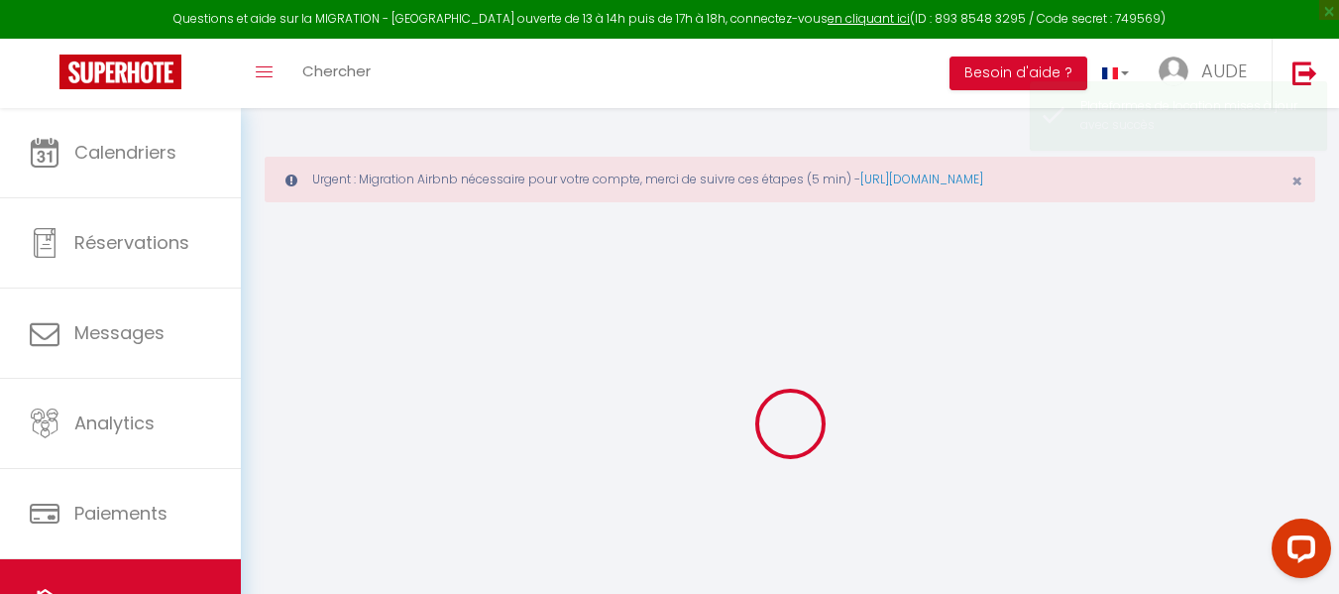
select select
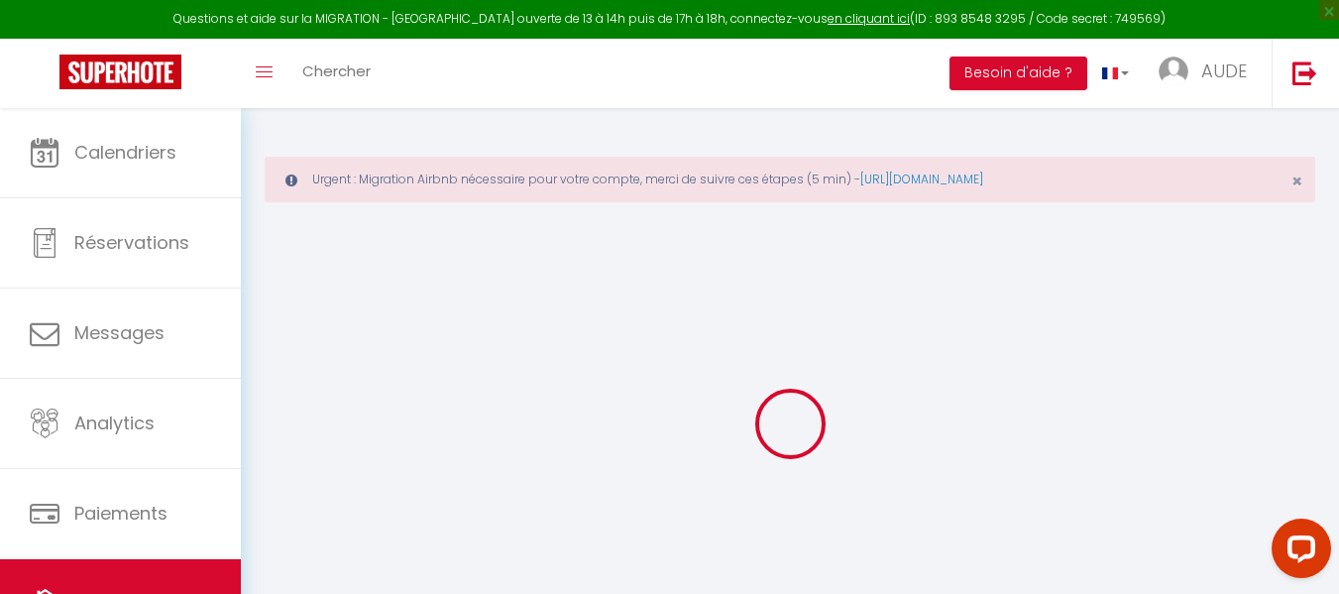
select select
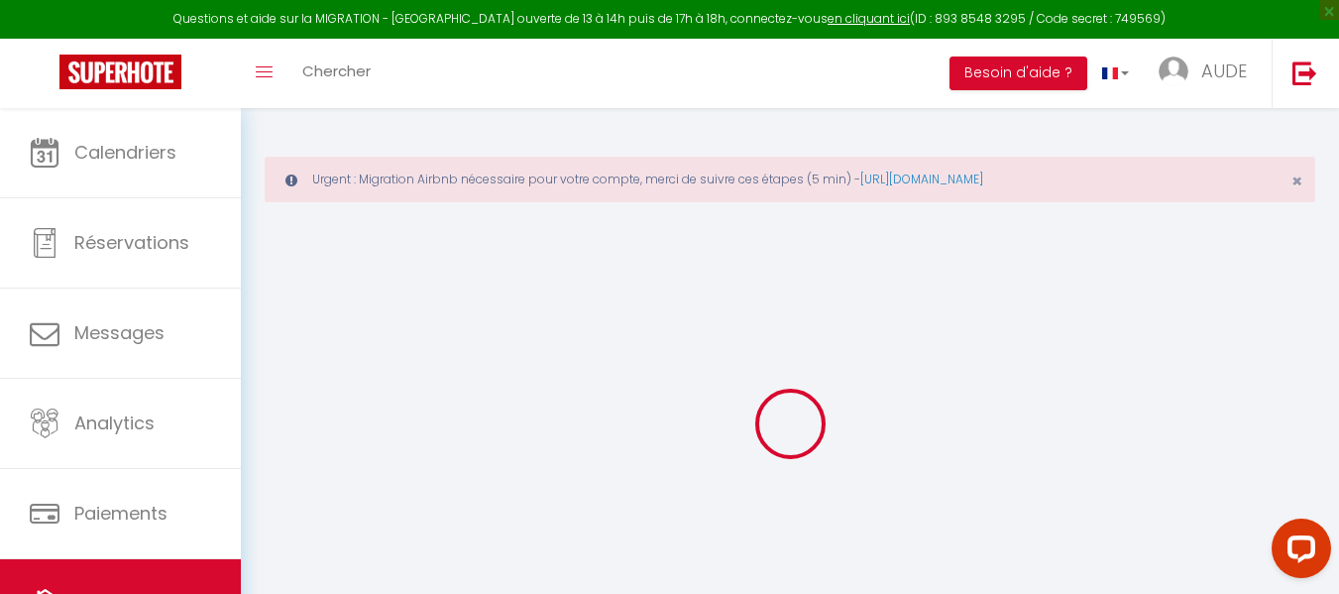
select select
checkbox input "false"
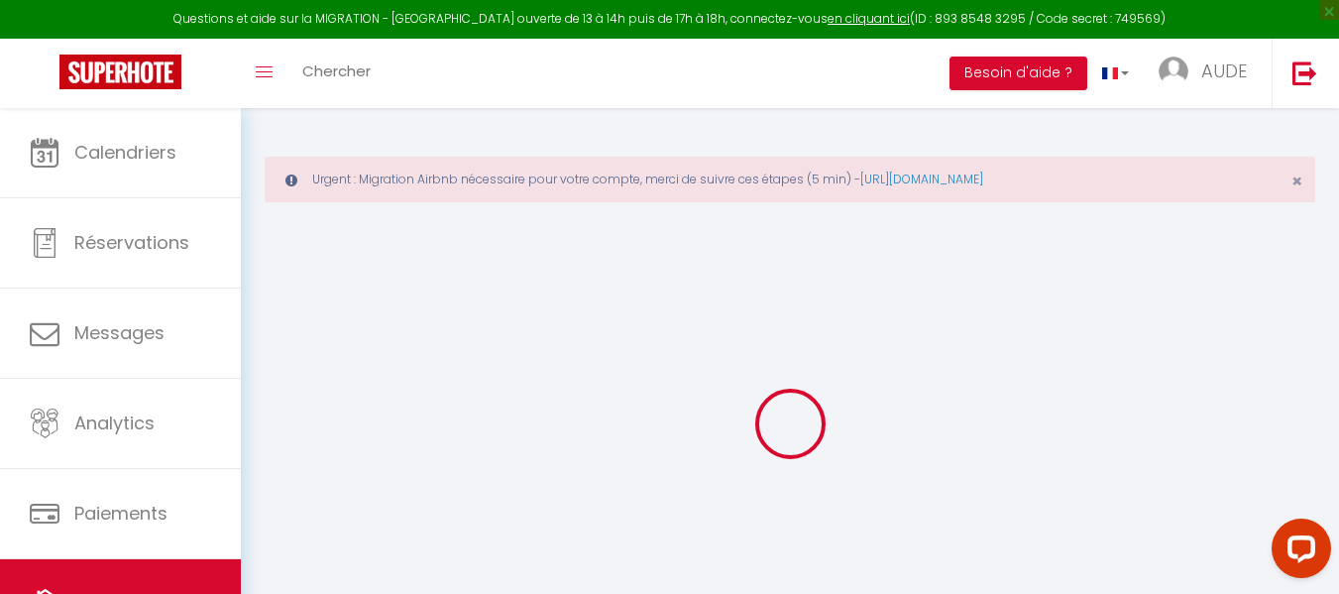
select select
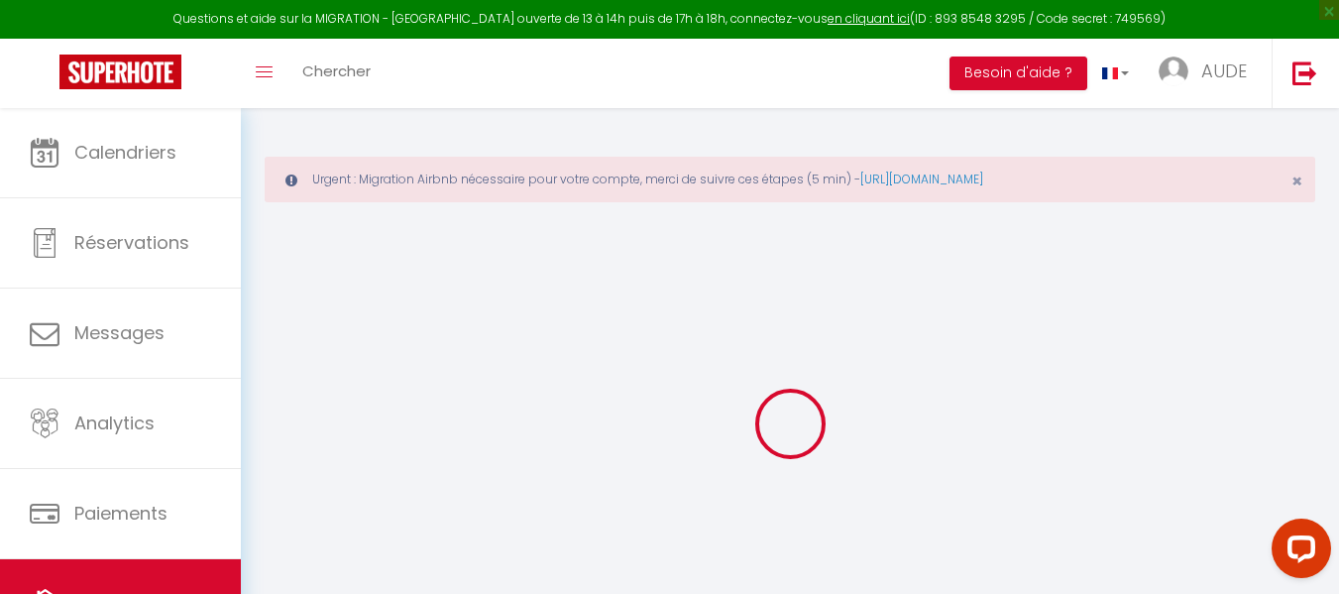
select select
checkbox input "false"
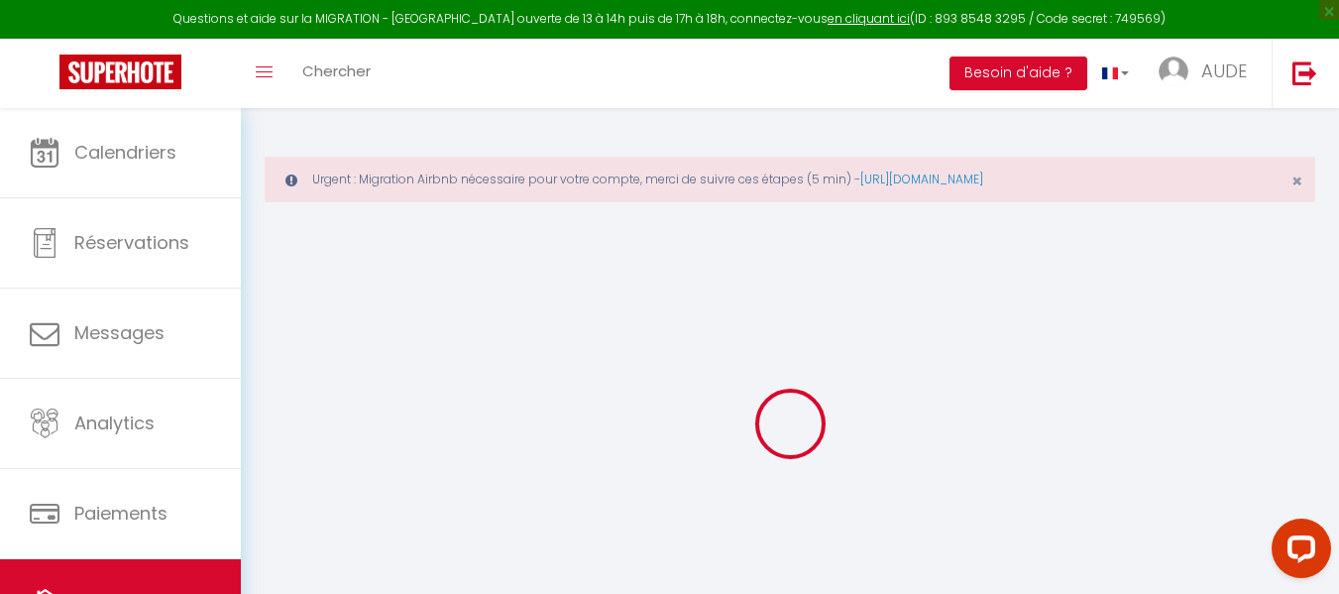
checkbox input "false"
select select
type input "[PERSON_NAME]"
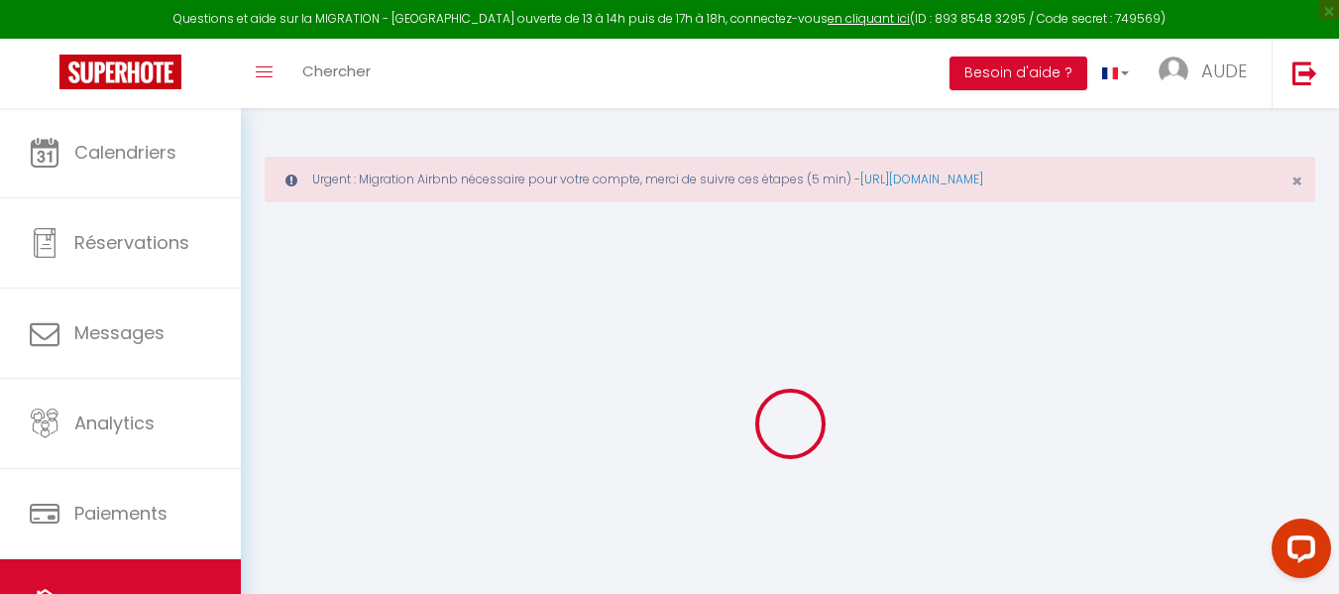
type input "[PERSON_NAME]"
type input "Noizat"
type input "27 lotissement les verrines"
type input "23000"
type input "Saint fiel"
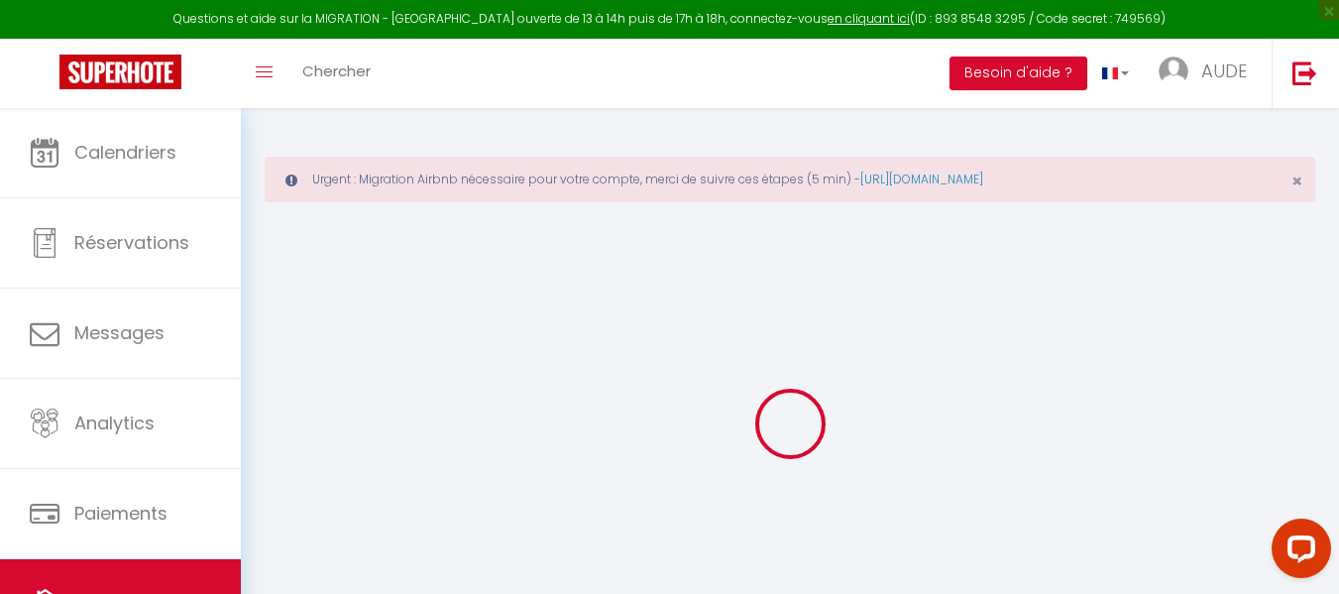
select select "2"
type input "115"
type input "99"
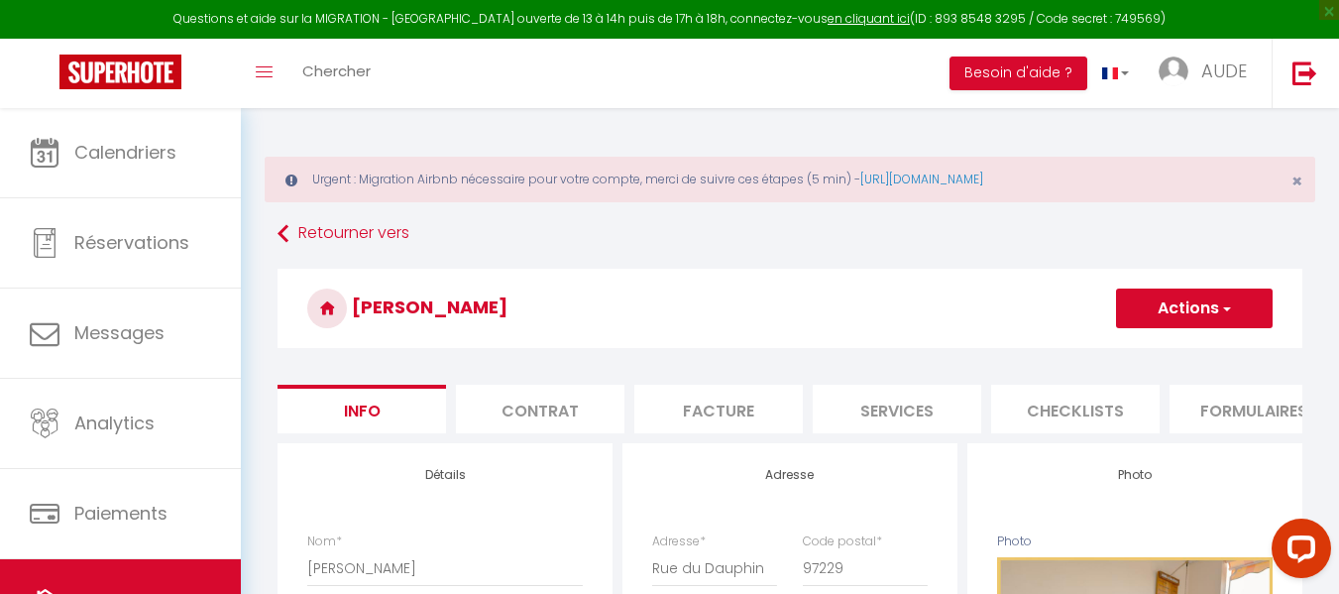
scroll to position [0, 40]
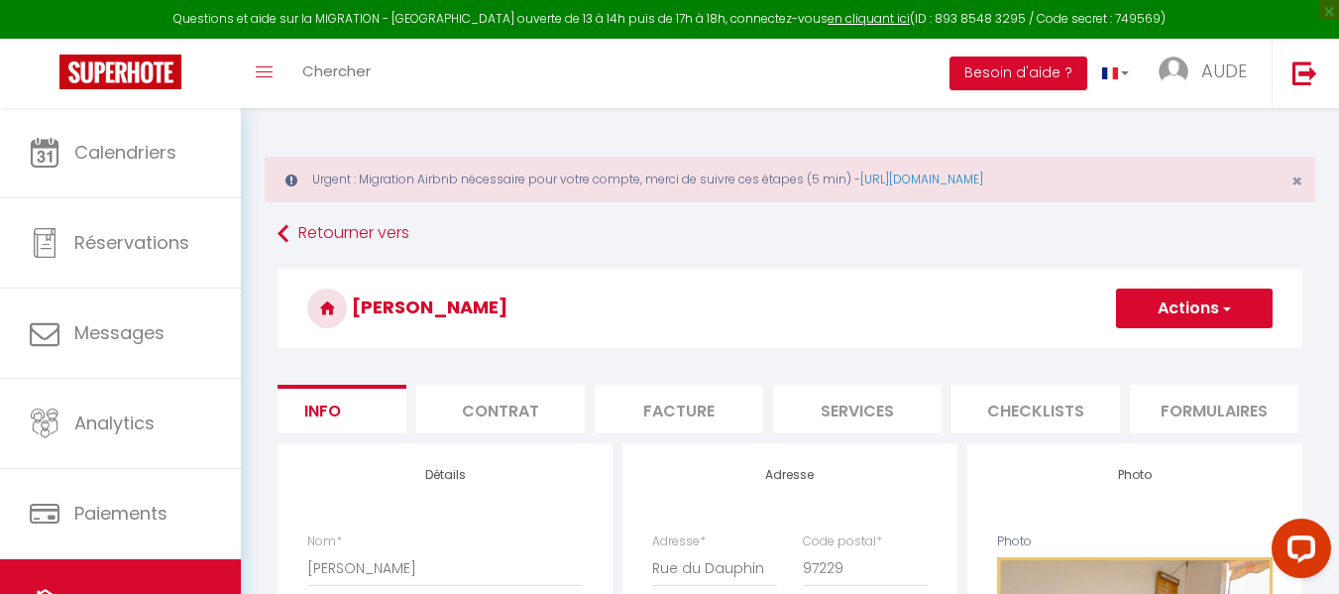
drag, startPoint x: 1292, startPoint y: 435, endPoint x: 1291, endPoint y: 458, distance: 22.8
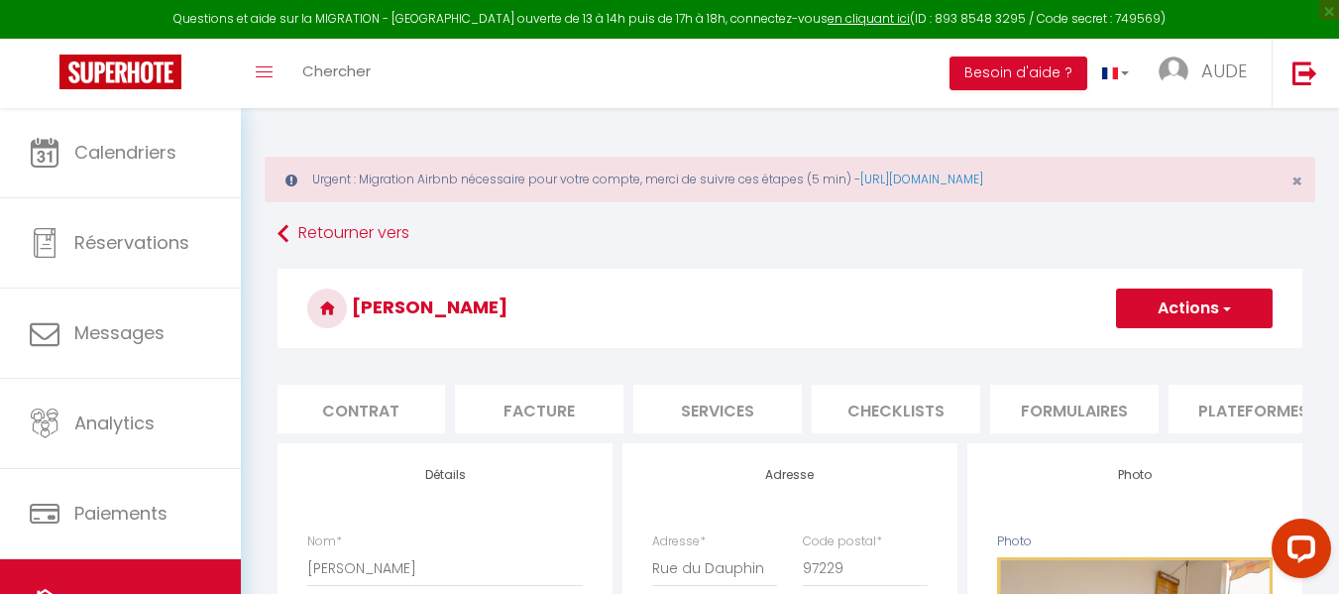
scroll to position [0, 198]
click at [1242, 426] on li "Plateformes" at bounding box center [1234, 409] width 169 height 49
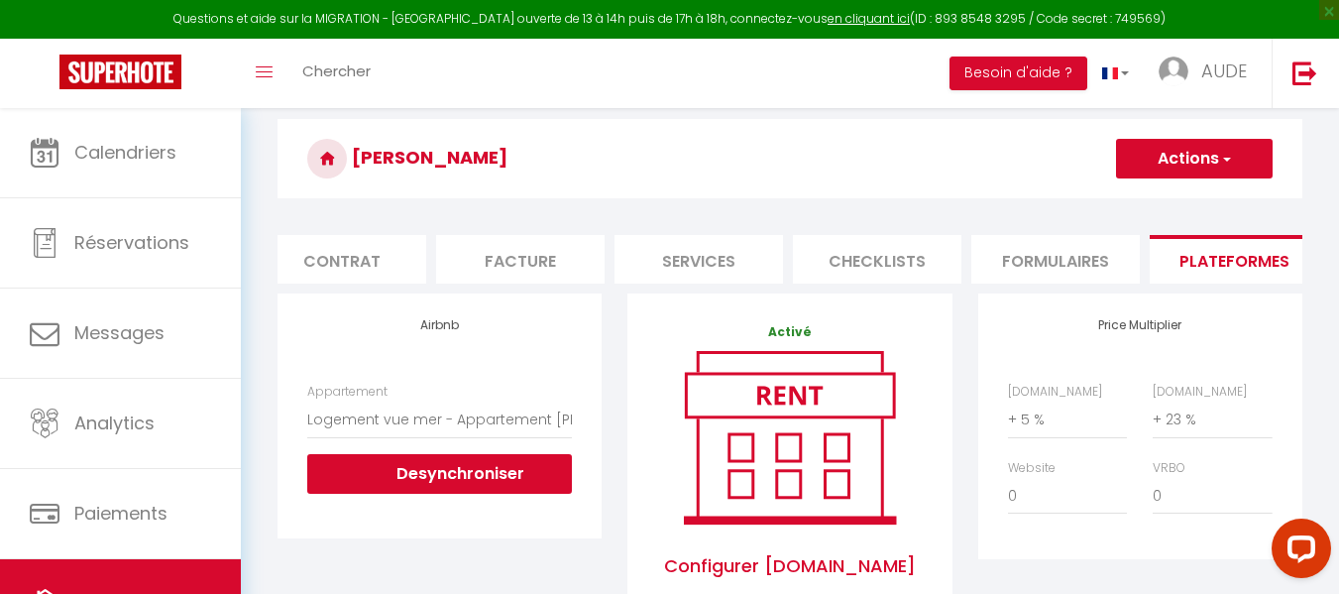
scroll to position [152, 0]
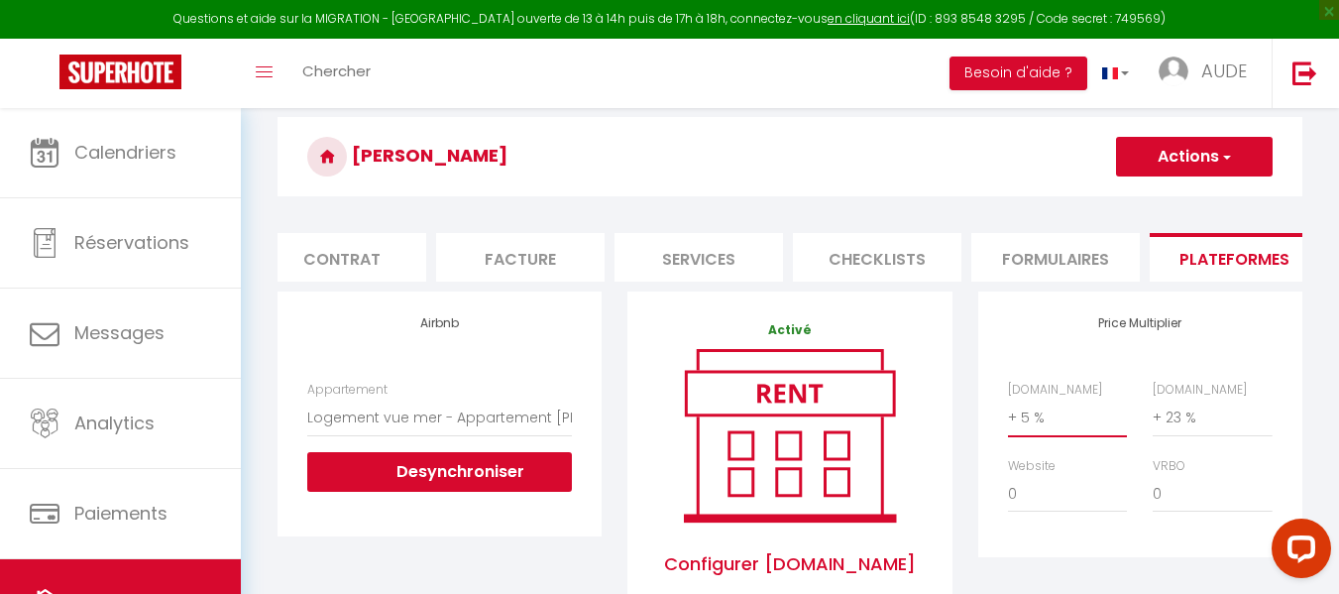
click at [1026, 432] on select "0 + 1 % + 2 % + 3 % + 4 % + 5 % + 6 % + 7 % + 8 % + 9 %" at bounding box center [1067, 417] width 119 height 38
click at [1008, 413] on select "0 + 1 % + 2 % + 3 % + 4 % + 5 % + 6 % + 7 % + 8 % + 9 %" at bounding box center [1067, 417] width 119 height 38
click at [1183, 435] on select "0 + 1 % + 2 % + 3 % + 4 % + 5 % + 6 % + 7 % + 8 % + 9 %" at bounding box center [1212, 417] width 119 height 38
click at [1153, 413] on select "0 + 1 % + 2 % + 3 % + 4 % + 5 % + 6 % + 7 % + 8 % + 9 %" at bounding box center [1212, 417] width 119 height 38
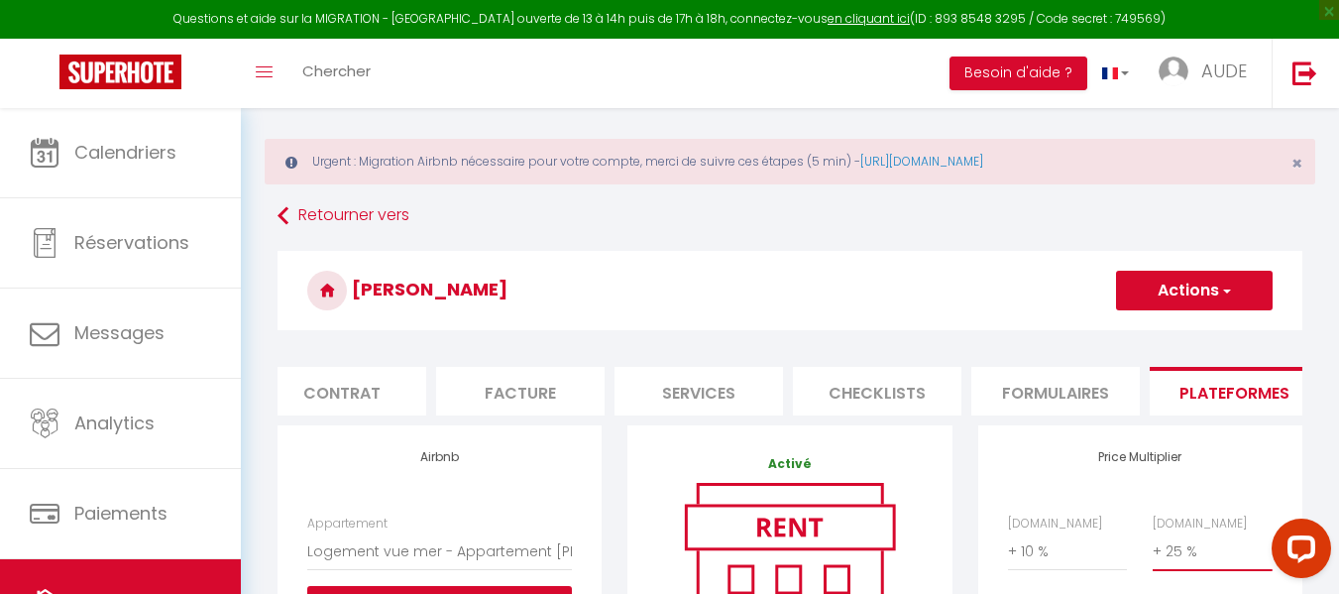
scroll to position [0, 0]
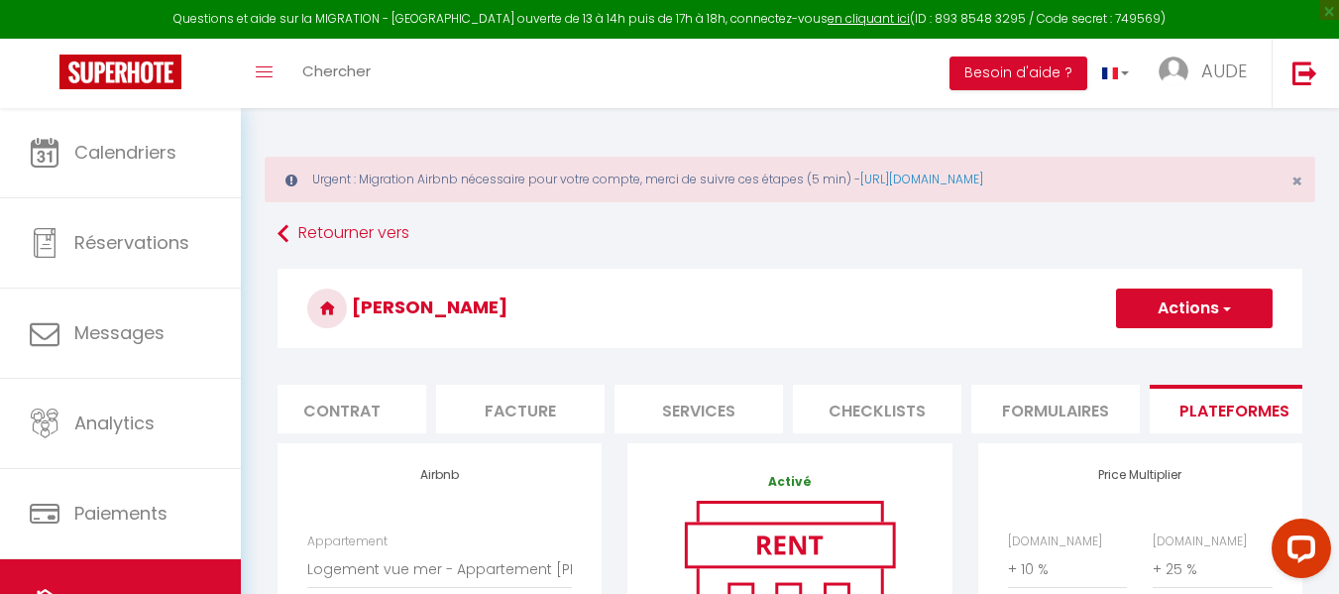
click at [1205, 312] on button "Actions" at bounding box center [1194, 308] width 157 height 40
click at [1186, 353] on link "Enregistrer" at bounding box center [1193, 352] width 157 height 26
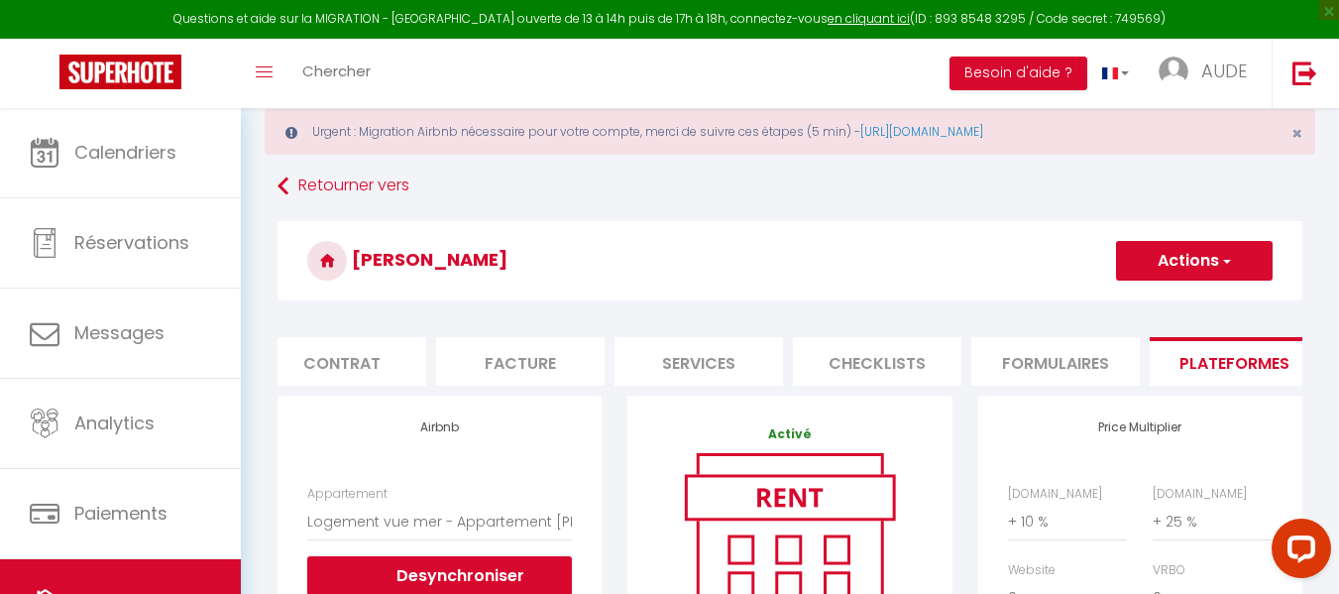
scroll to position [50, 0]
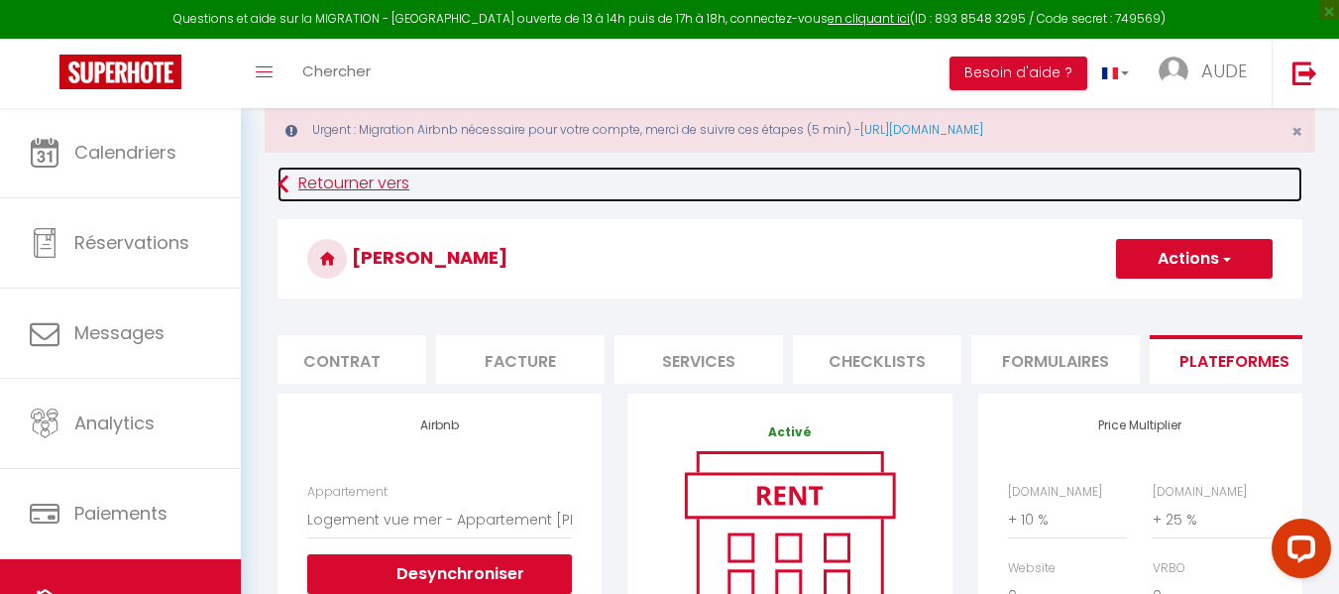
click at [281, 183] on icon at bounding box center [283, 185] width 11 height 36
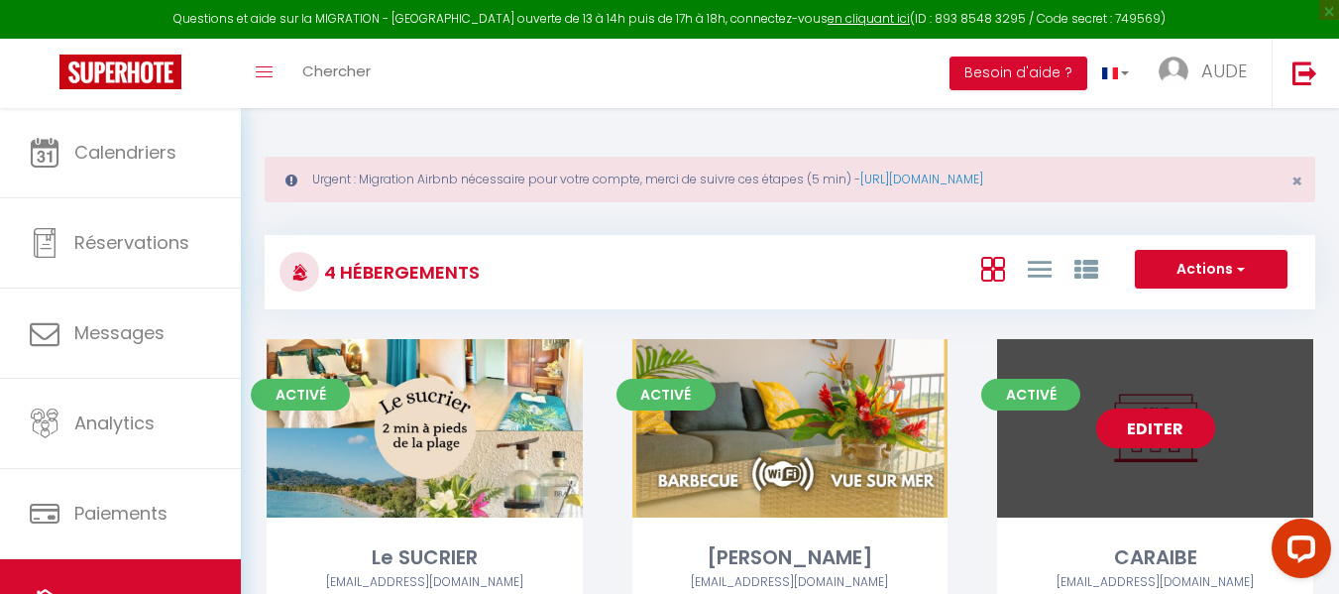
click at [1163, 420] on link "Editer" at bounding box center [1155, 428] width 119 height 40
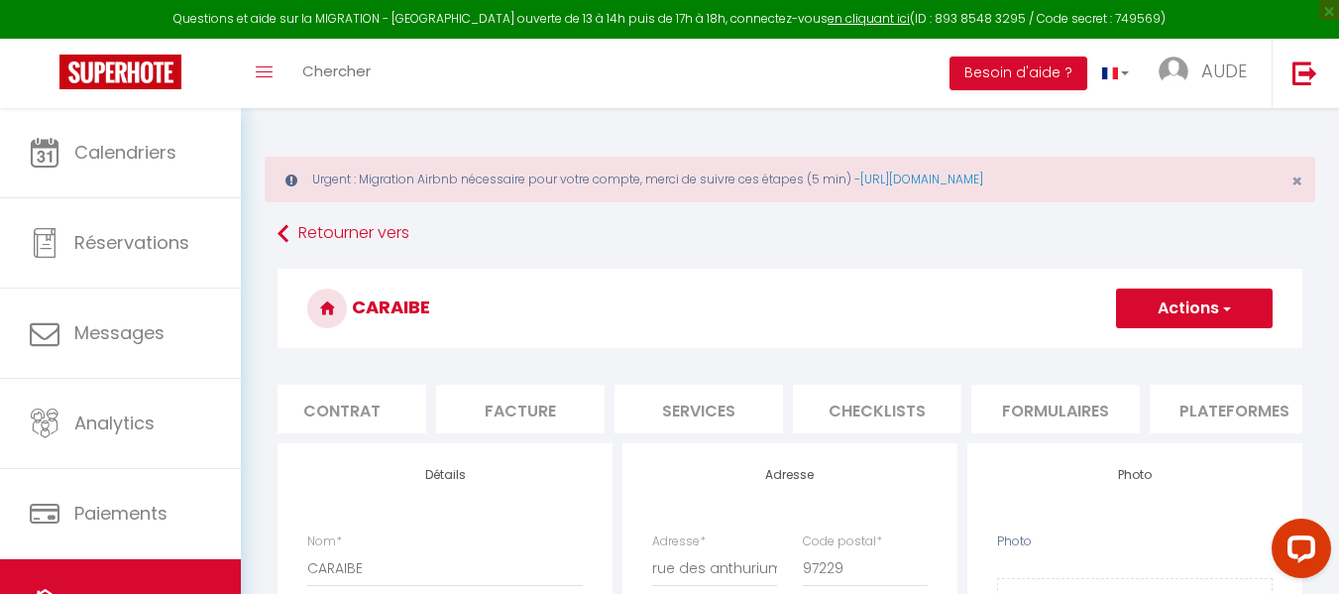
scroll to position [0, 238]
click at [1227, 423] on li "Plateformes" at bounding box center [1194, 409] width 169 height 49
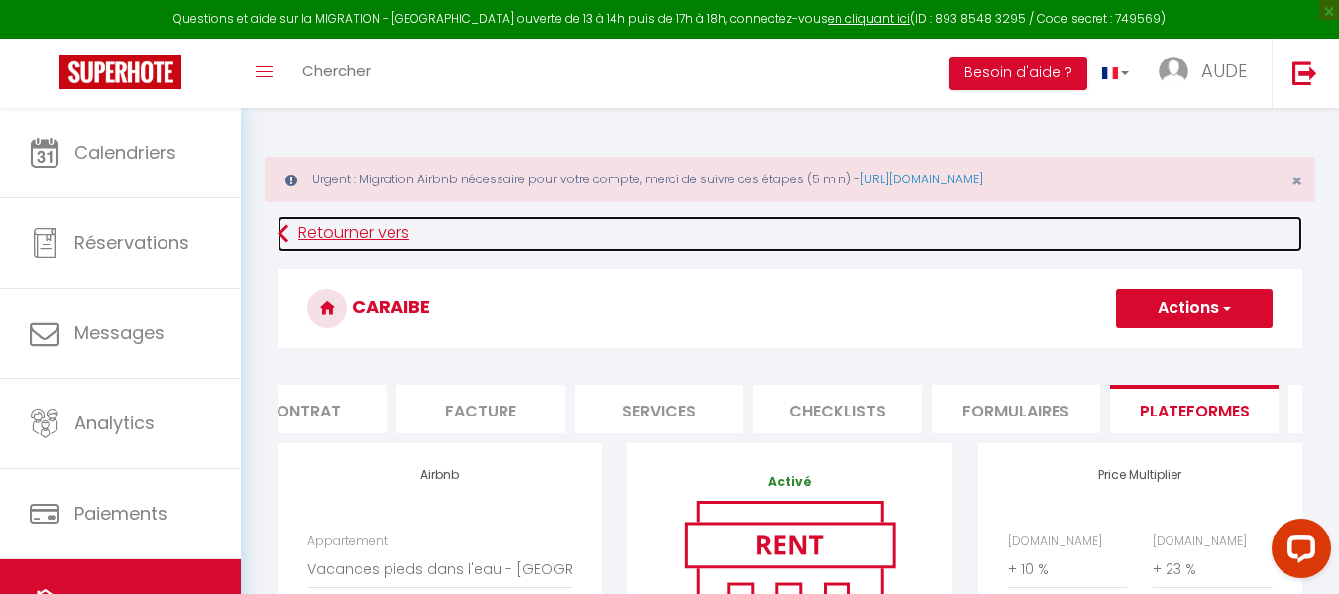
click at [282, 230] on icon at bounding box center [283, 234] width 11 height 36
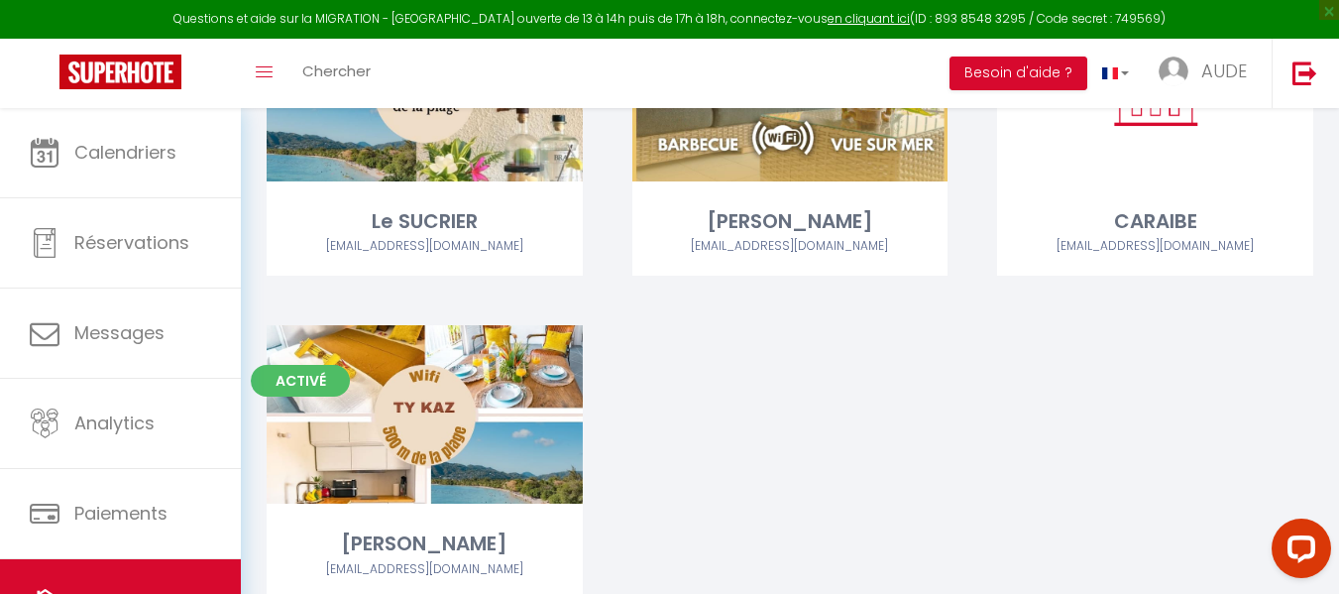
scroll to position [344, 0]
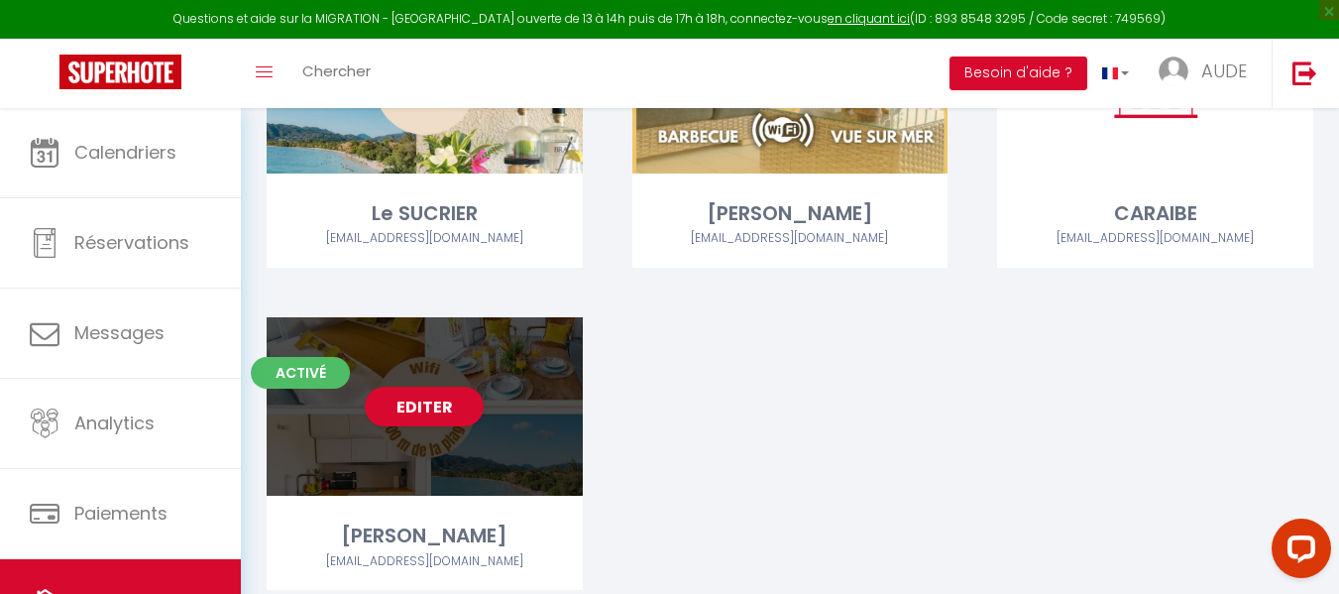
click at [559, 370] on div "Editer" at bounding box center [425, 406] width 316 height 178
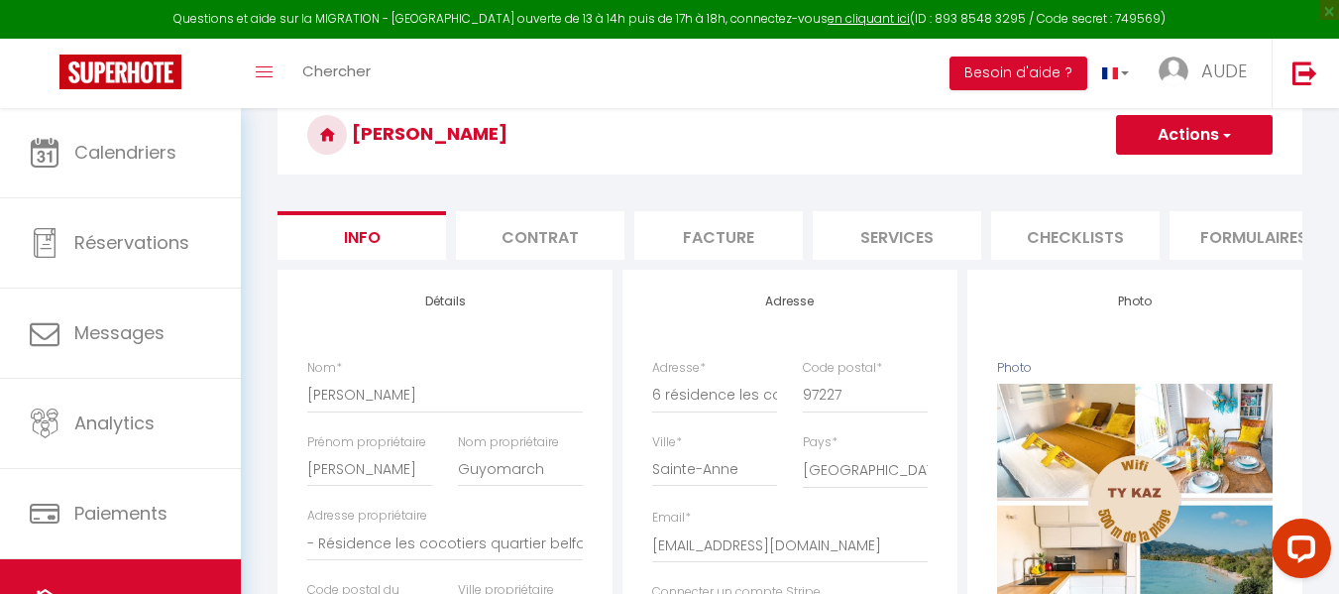
scroll to position [164, 0]
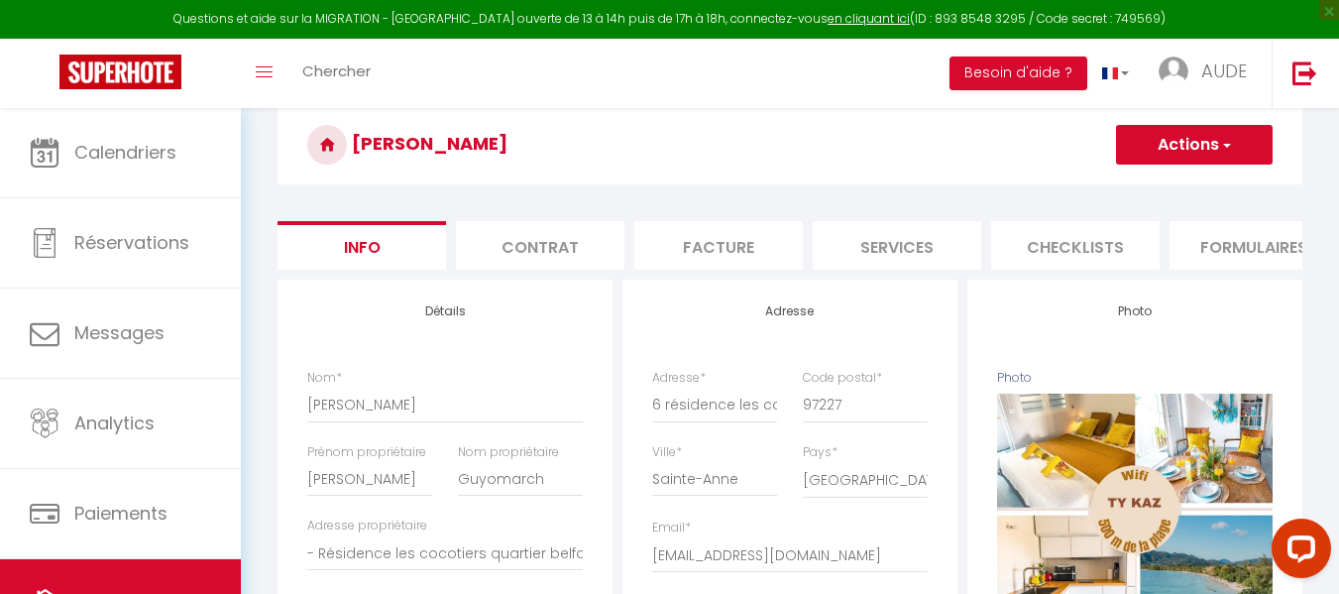
click at [1291, 270] on li "Formulaires" at bounding box center [1254, 245] width 169 height 49
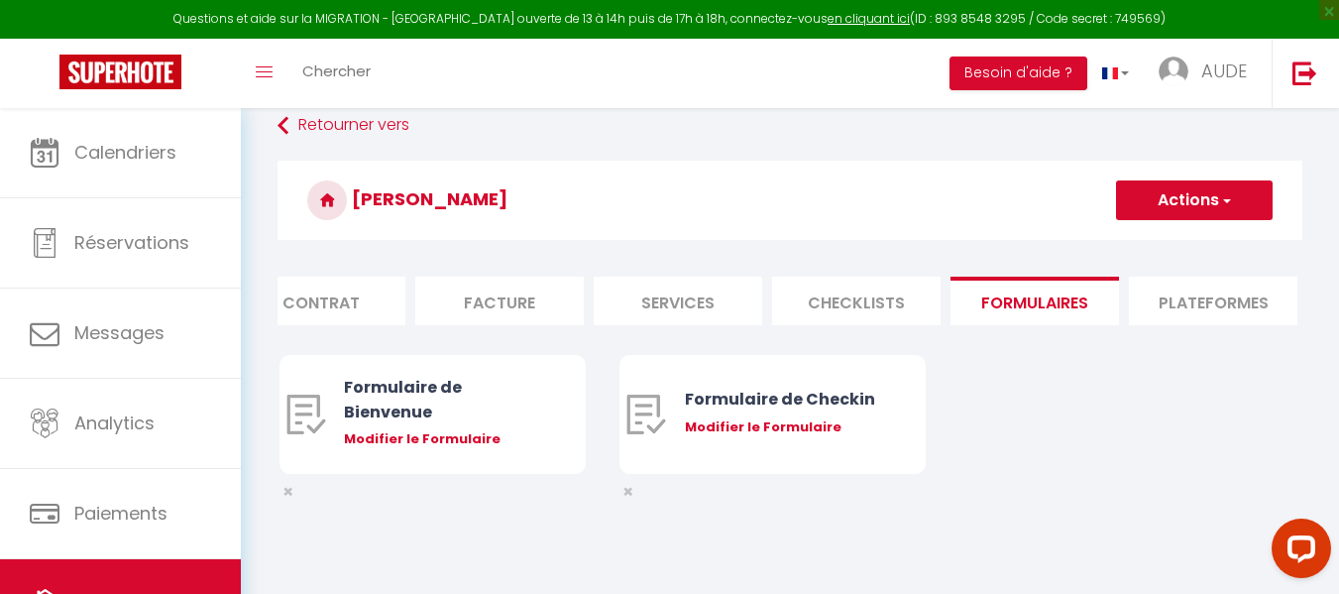
scroll to position [0, 238]
click at [1220, 316] on li "Plateformes" at bounding box center [1194, 301] width 169 height 49
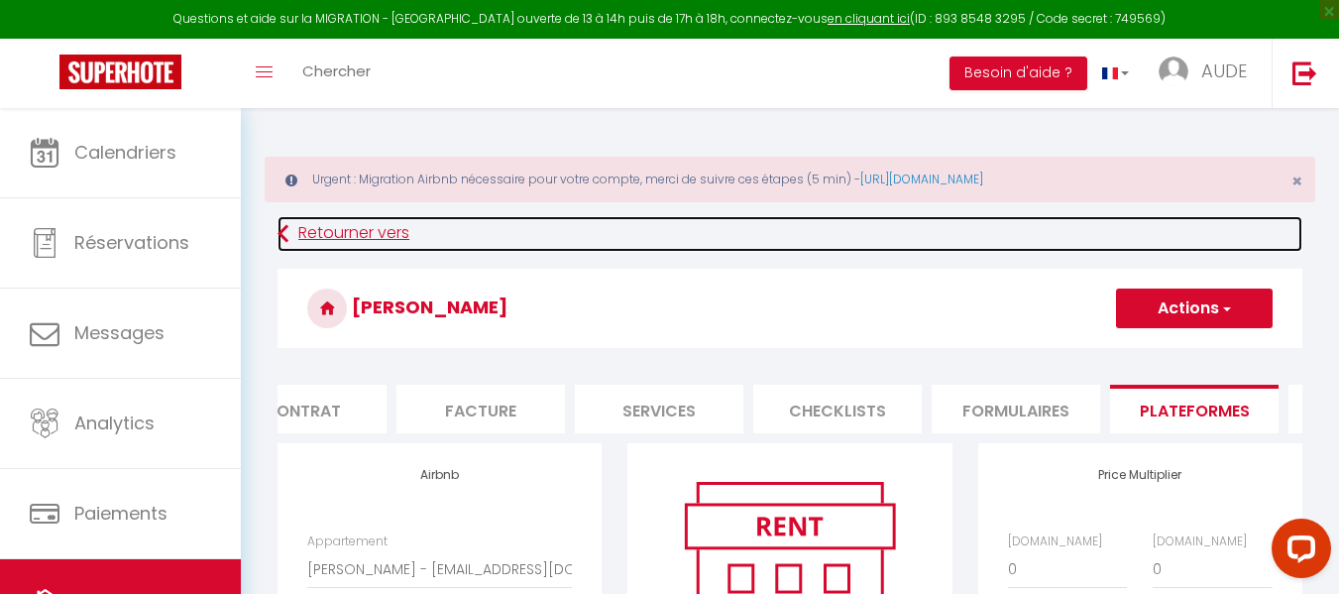
click at [304, 236] on link "Retourner vers" at bounding box center [790, 234] width 1025 height 36
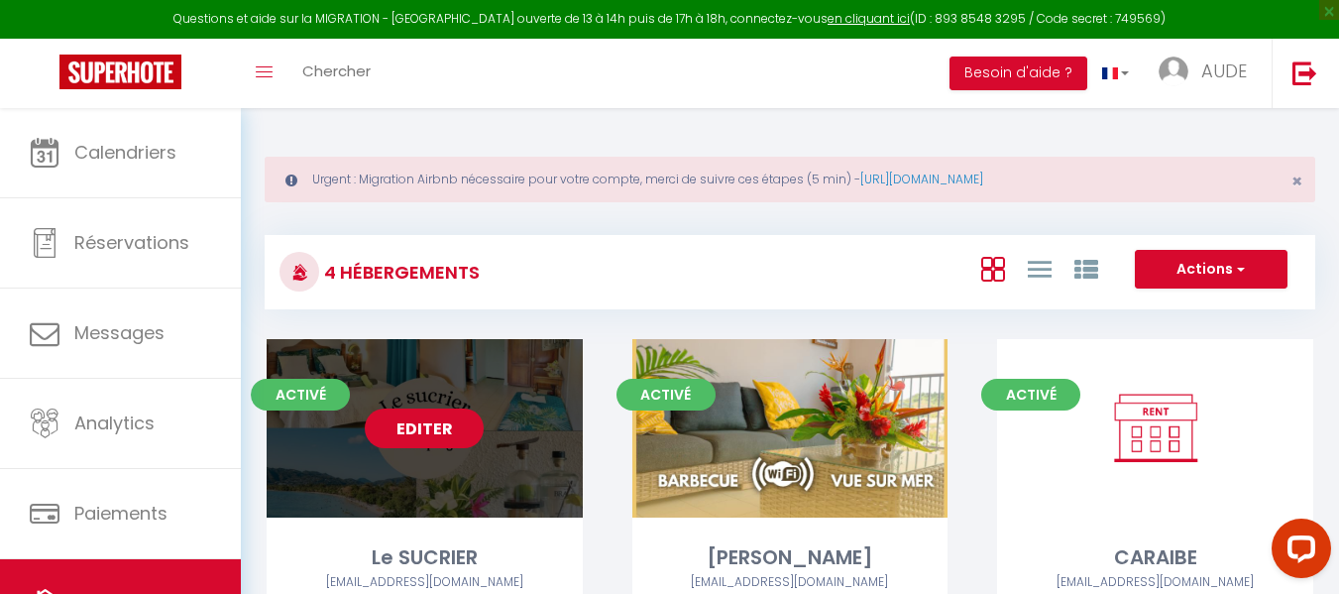
click at [428, 425] on link "Editer" at bounding box center [424, 428] width 119 height 40
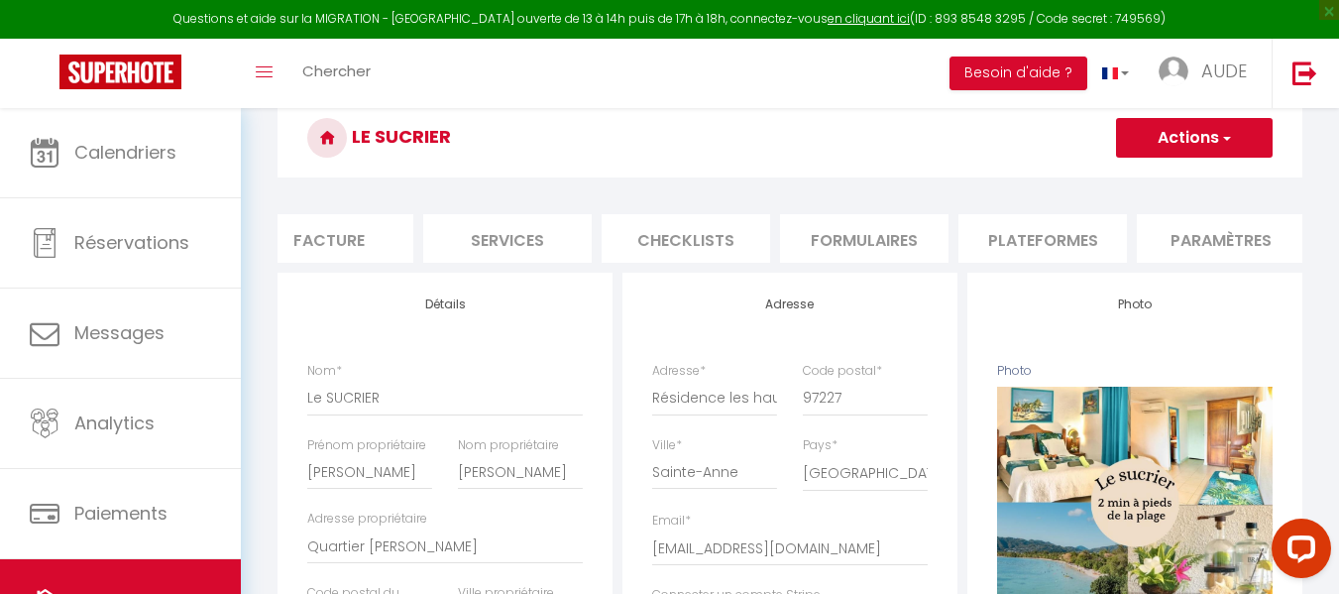
scroll to position [0, 396]
click at [1029, 232] on li "Plateformes" at bounding box center [1036, 238] width 169 height 49
